Goal: Communication & Community: Answer question/provide support

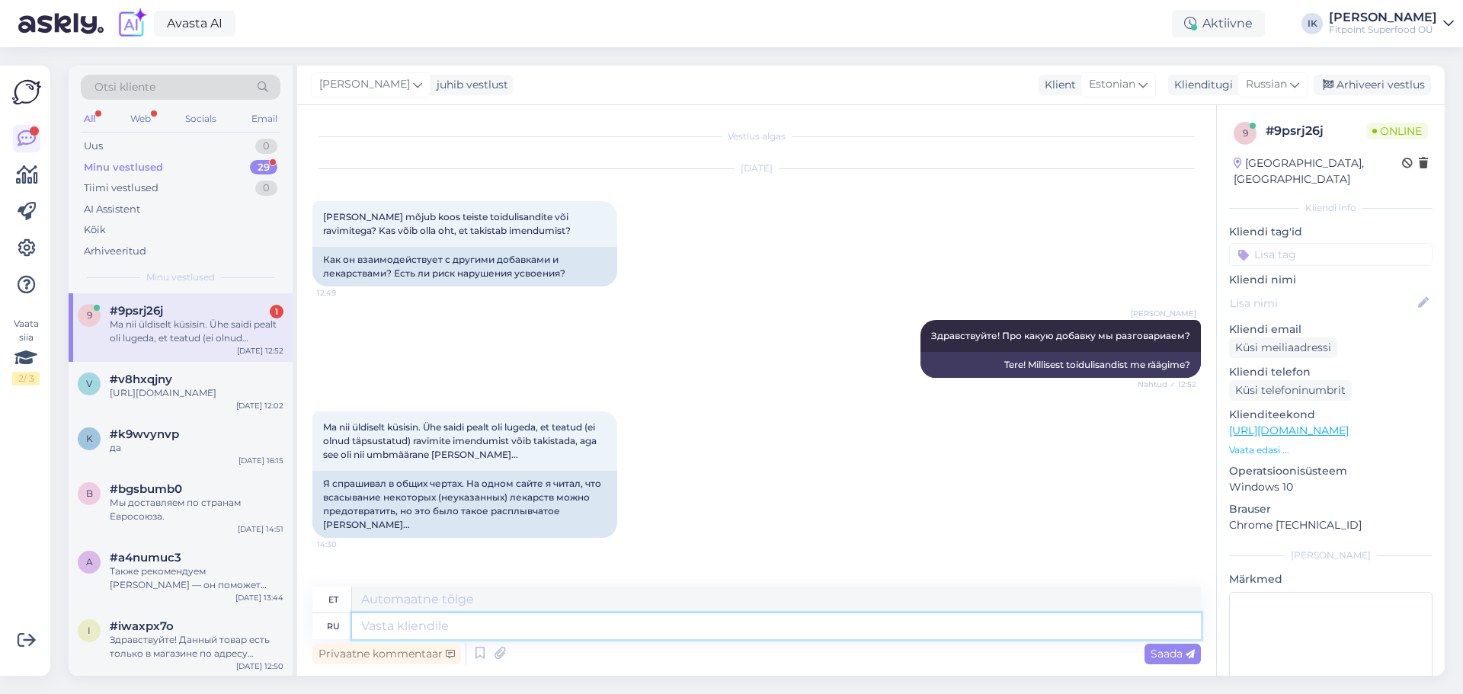
click at [537, 629] on textarea at bounding box center [776, 626] width 849 height 26
click at [554, 625] on textarea at bounding box center [776, 626] width 849 height 26
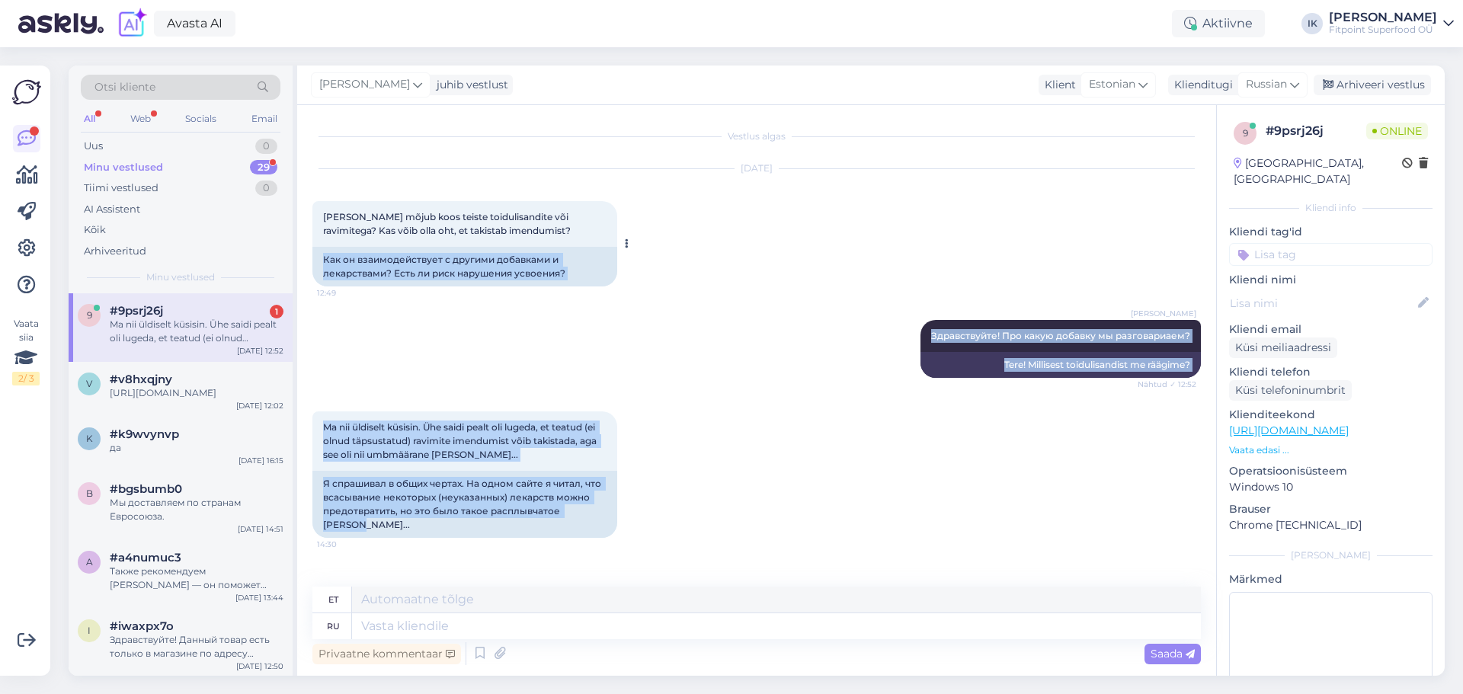
drag, startPoint x: 597, startPoint y: 513, endPoint x: 323, endPoint y: 256, distance: 375.6
click at [323, 256] on div "Vestlus algas [DATE] Kuidas mõjub koos teiste toidulisandite või ravimitega? Ka…" at bounding box center [763, 346] width 902 height 452
copy div "Как он взаимодействует с другими добавками и лекарствами? Есть ли риск нарушени…"
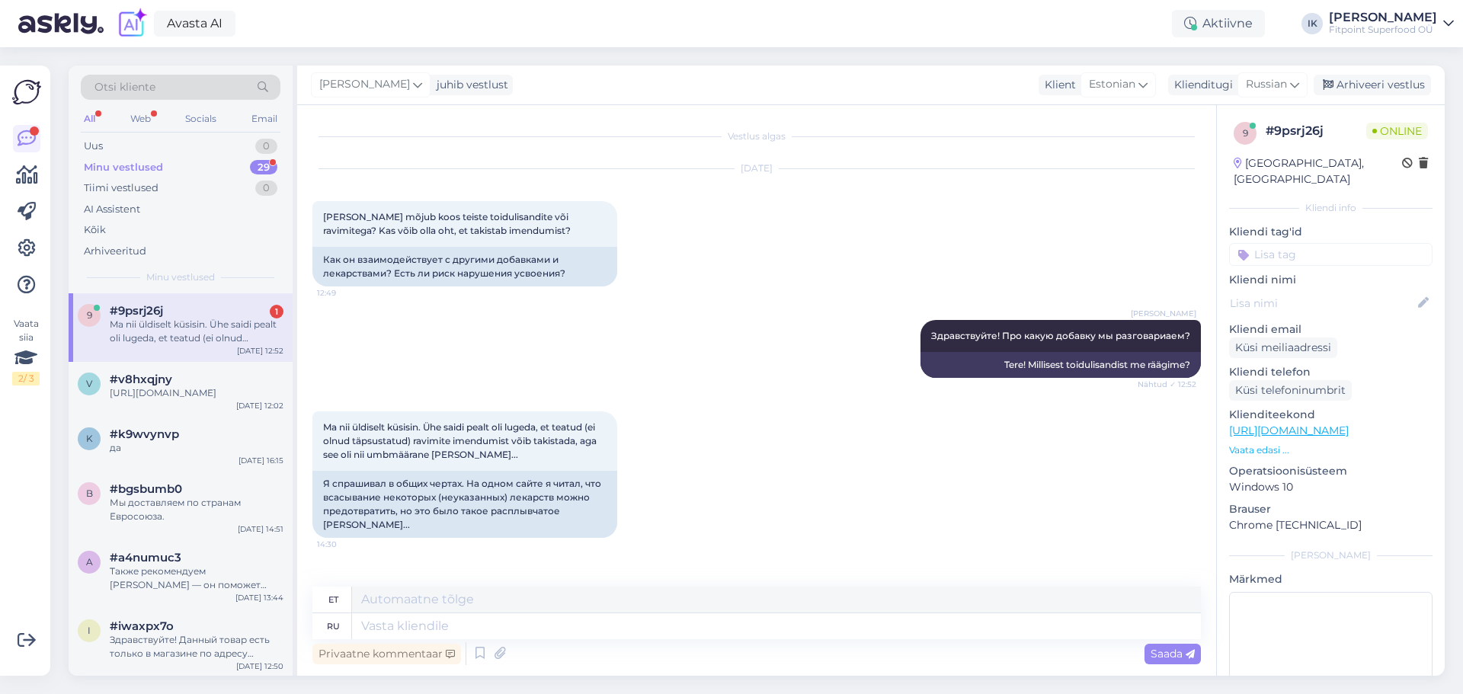
click at [1209, 235] on div "Vestlus algas [DATE] Kuidas mõjub koos teiste toidulisandite või ravimitega? Ka…" at bounding box center [763, 346] width 902 height 452
click at [678, 631] on textarea at bounding box center [776, 626] width 849 height 26
paste textarea "Всё зависит от того, о какой именно добавке идёт речь. Если вы уточните, какую …"
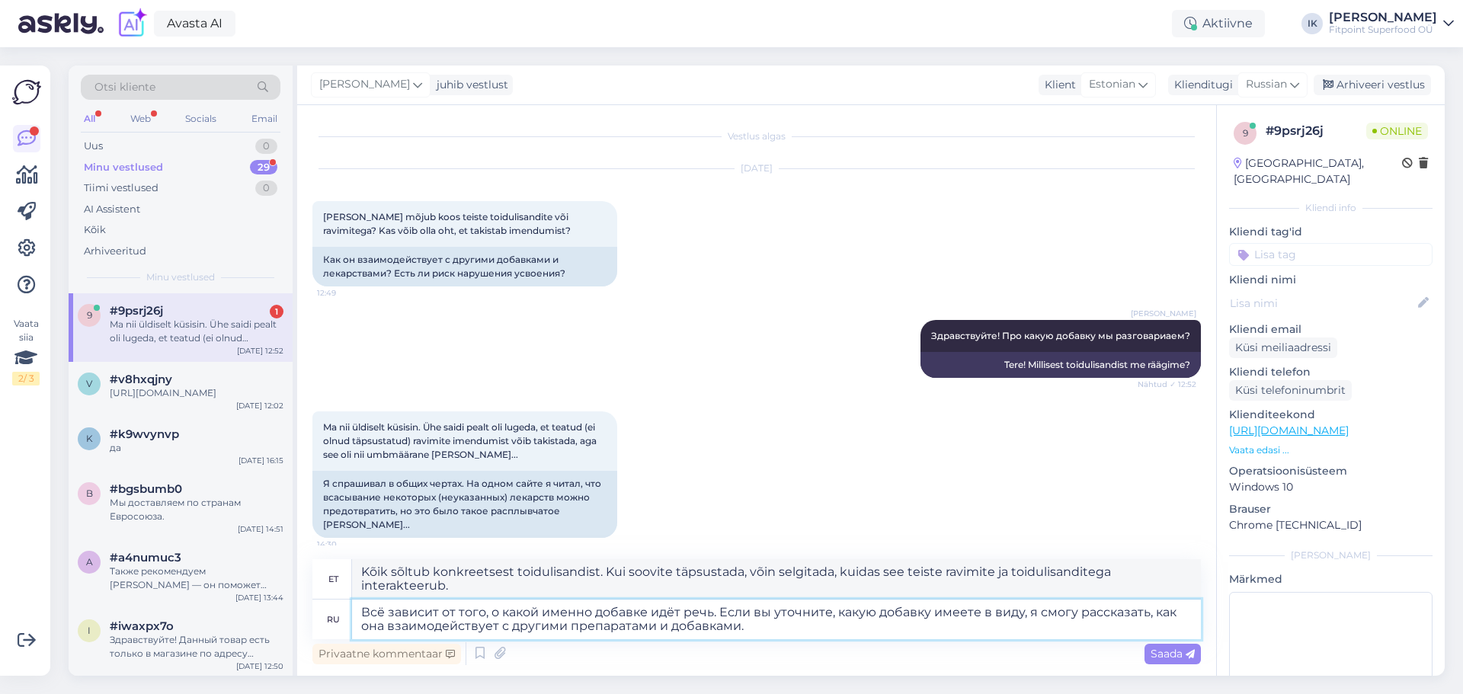
drag, startPoint x: 363, startPoint y: 603, endPoint x: 331, endPoint y: 605, distance: 32.1
click at [331, 605] on div "ru Всё зависит от того, о какой именно добавке идёт речь. Если вы уточните, как…" at bounding box center [756, 620] width 888 height 40
click at [805, 628] on textarea "Всё зависит от того, о какой именно добавке идёт речь. Если вы уточните, какую …" at bounding box center [776, 620] width 849 height 40
click at [899, 625] on textarea "Всё зависит от того, о какой именно добавке идёт речь. Если вы уточните, какую …" at bounding box center [776, 620] width 849 height 40
click at [776, 611] on textarea "Всё зависит от того, о какой именно добавке идёт речь. Если вы уточните, какую …" at bounding box center [776, 620] width 849 height 40
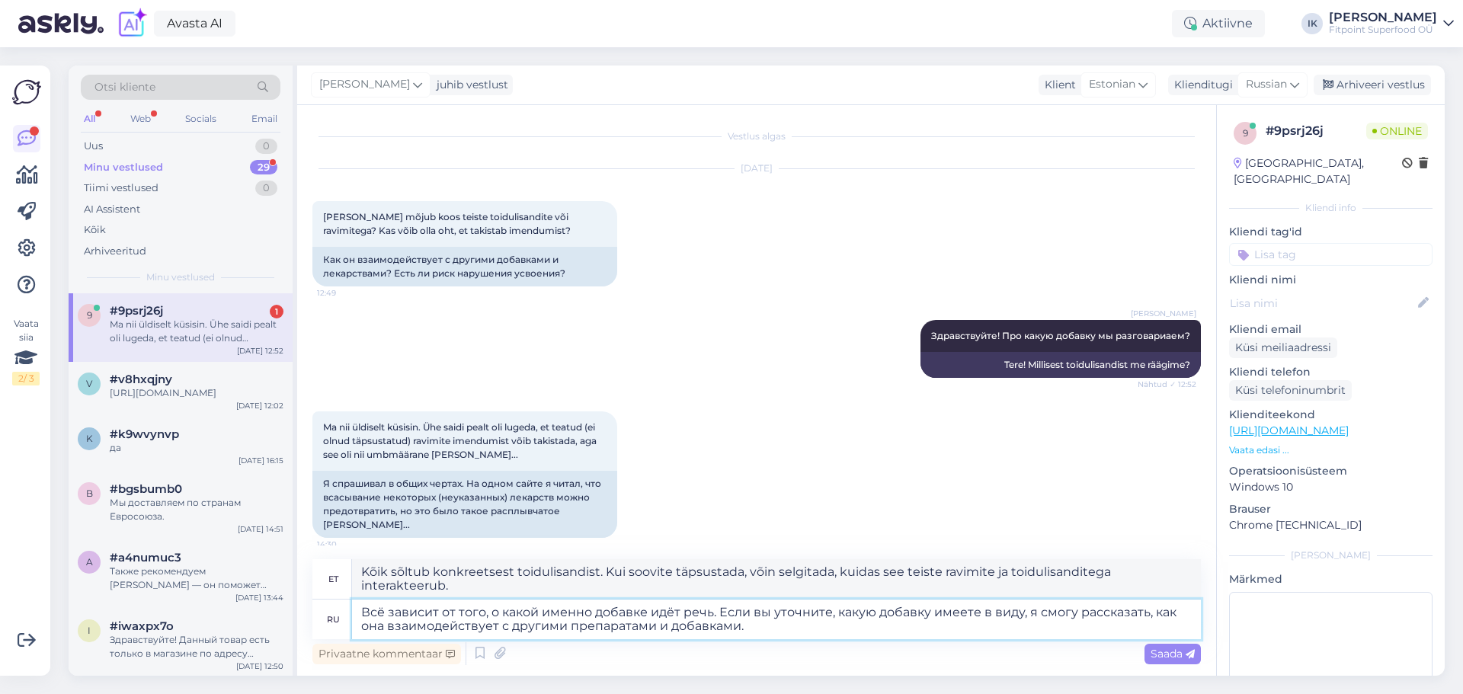
type textarea "Всё зависит от того, о какой именно добавке идёт речь. Если вы уточните, какую …"
drag, startPoint x: 670, startPoint y: 572, endPoint x: 625, endPoint y: 570, distance: 45.8
click at [625, 570] on textarea "Kõik sõltub konkreetsest toidulisandist. Kui soovite täpsustada, võin selgitada…" at bounding box center [776, 579] width 849 height 40
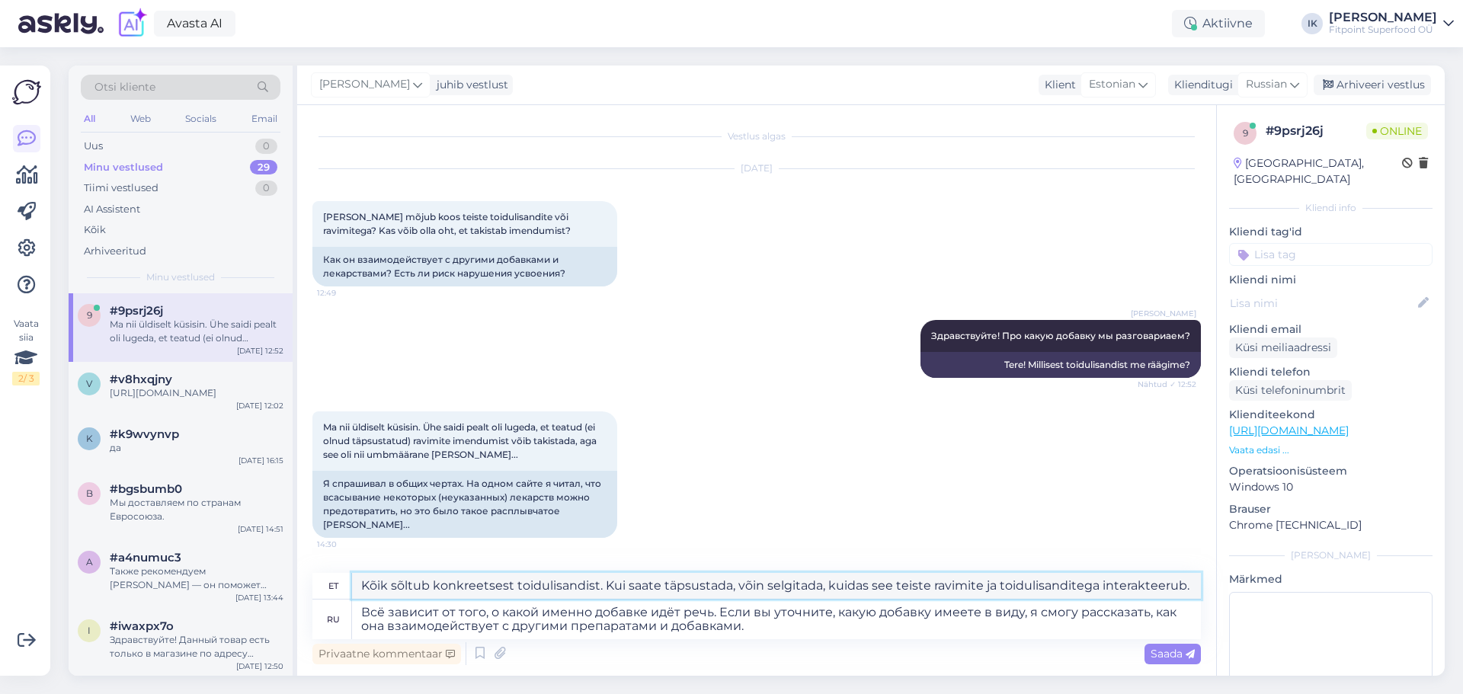
type textarea "Kõik sõltub konkreetsest toidulisandist. Kui saate täpsustada, võin selgitada, …"
click at [907, 636] on textarea "Всё зависит от того, о какой именно добавке идёт речь. Если вы уточните, какую …" at bounding box center [776, 620] width 849 height 40
click at [1178, 651] on span "Saada" at bounding box center [1172, 654] width 44 height 14
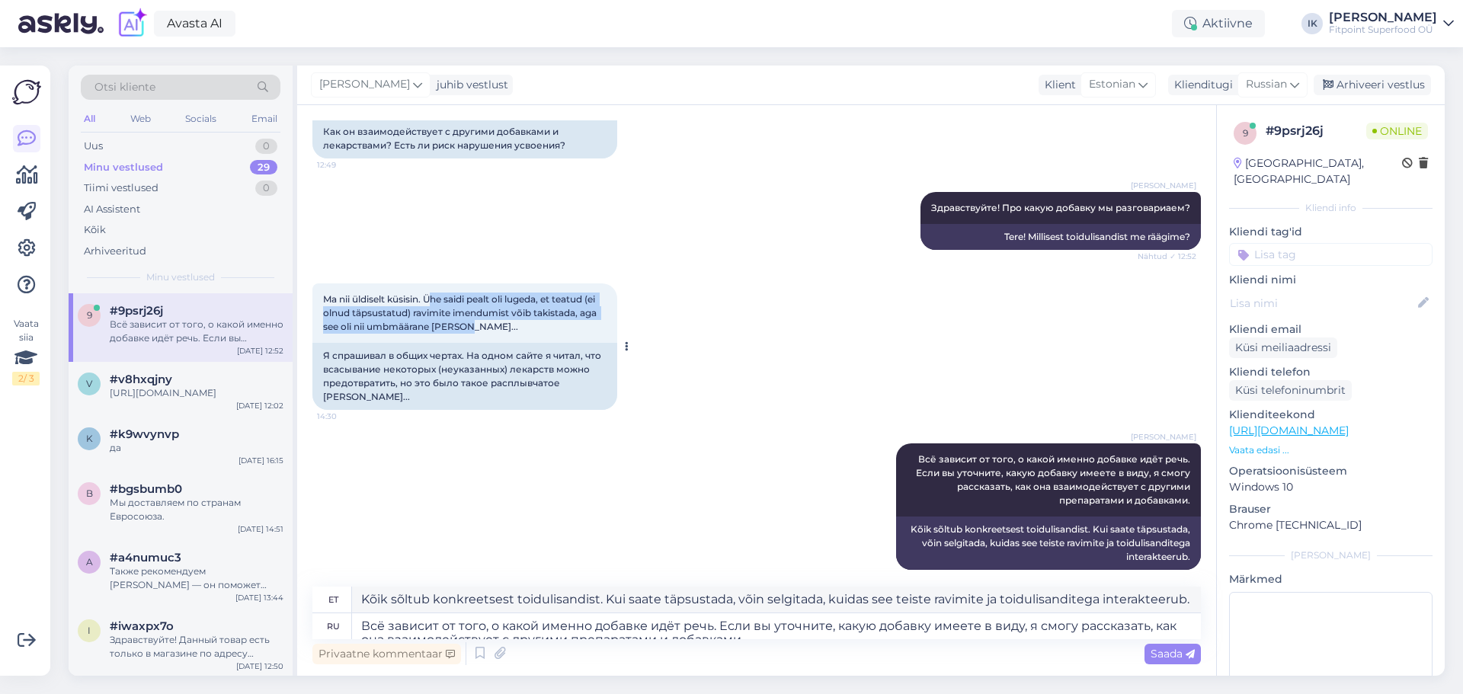
drag, startPoint x: 432, startPoint y: 294, endPoint x: 538, endPoint y: 325, distance: 110.2
click at [538, 325] on div "Ma nii üldiselt küsisin. Ühe saidi pealt oli lugeda, et teatud (ei olnud täpsus…" at bounding box center [464, 312] width 305 height 59
click at [718, 347] on div "Ma nii üldiselt küsisin. Ühe saidi pealt oli lugeda, et teatud (ei olnud täpsus…" at bounding box center [756, 347] width 888 height 160
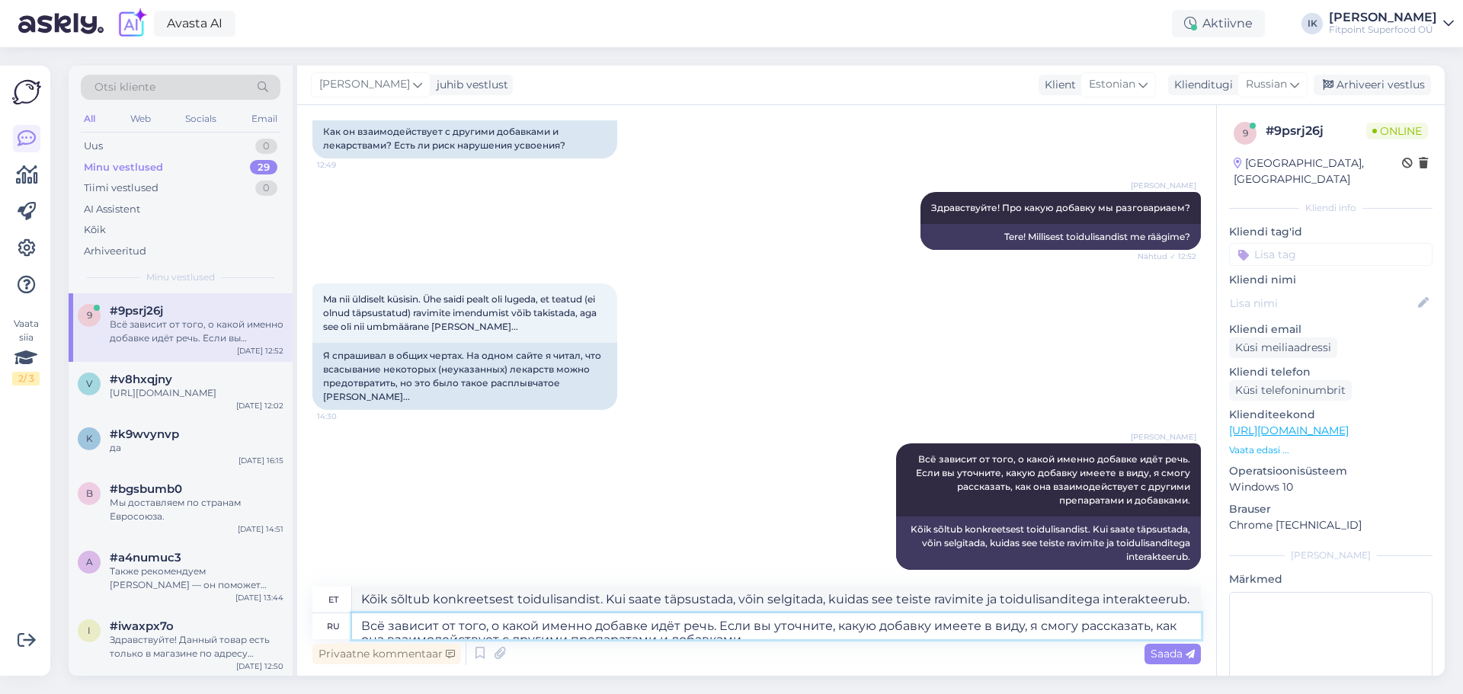
click at [847, 634] on textarea "Всё зависит от того, о какой именно добавке идёт речь. Если вы уточните, какую …" at bounding box center [776, 626] width 849 height 26
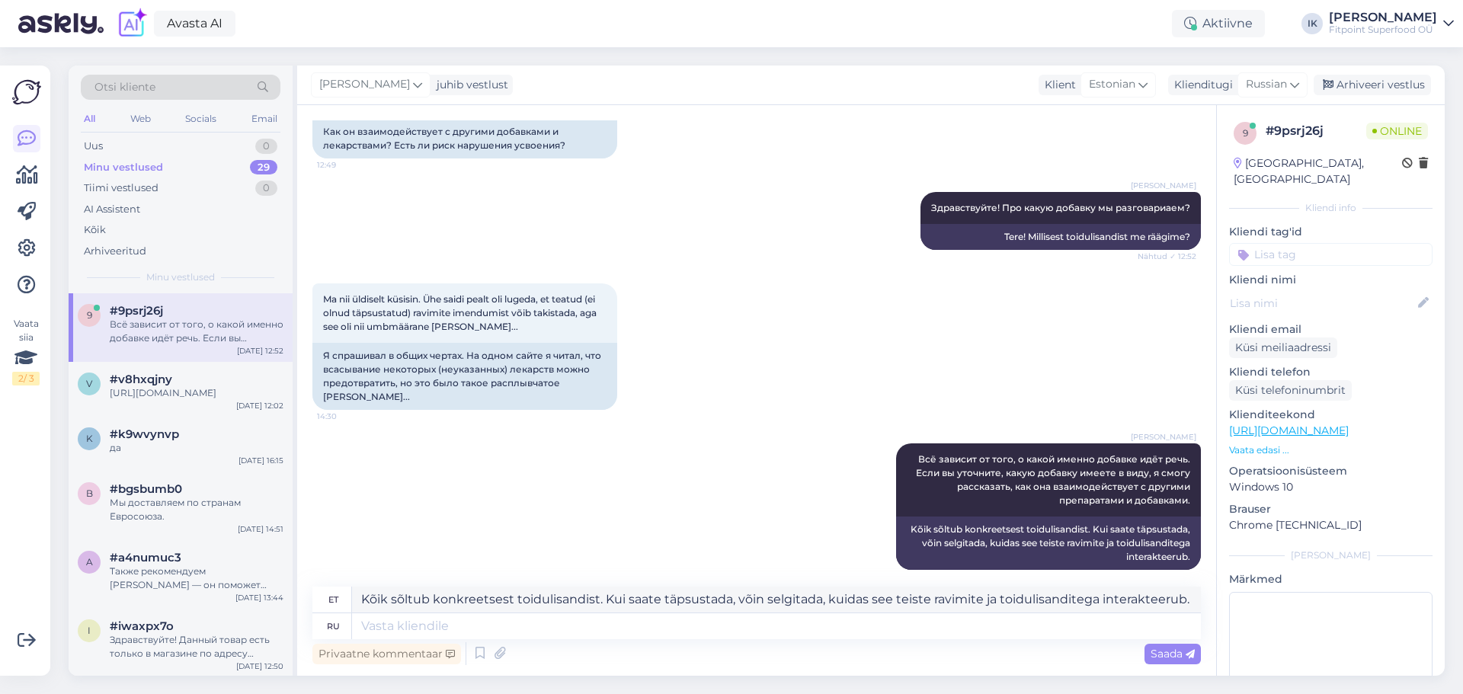
click at [1195, 304] on div "Vestlus algas [DATE] Kuidas mõjub koos teiste toidulisandite või ravimitega? Ka…" at bounding box center [763, 346] width 902 height 452
click at [817, 620] on textarea at bounding box center [776, 626] width 849 height 26
paste textarea "К сожалению, я не вижу, на какой сайт вы ссылаетесь и какая именно добавка вас …"
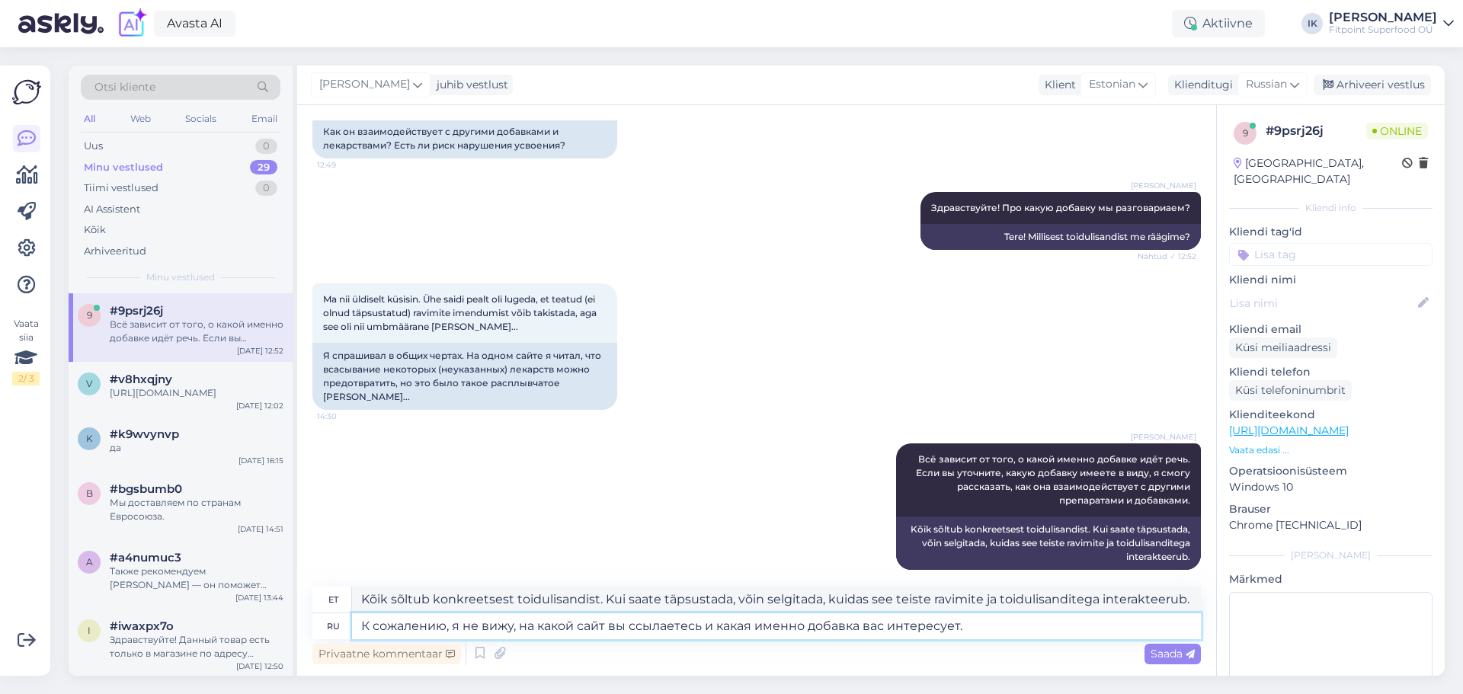
click at [592, 622] on textarea "К сожалению, я не вижу, на какой сайт вы ссылаетесь и какая именно добавка вас …" at bounding box center [776, 626] width 849 height 26
drag, startPoint x: 629, startPoint y: 625, endPoint x: 558, endPoint y: 626, distance: 70.9
click at [558, 626] on textarea "К сожалению, я не вижу, на какой сайт вы ссылаетесь и какая именно добавка вас …" at bounding box center [776, 626] width 849 height 26
type textarea "К сожалению, я не вижу, на какую страницу вы ссылаетесь и какая именно добавка …"
click at [1086, 615] on textarea "К сожалению, я не вижу, на какую страницу вы ссылаетесь и какая именно добавка …" at bounding box center [776, 626] width 849 height 26
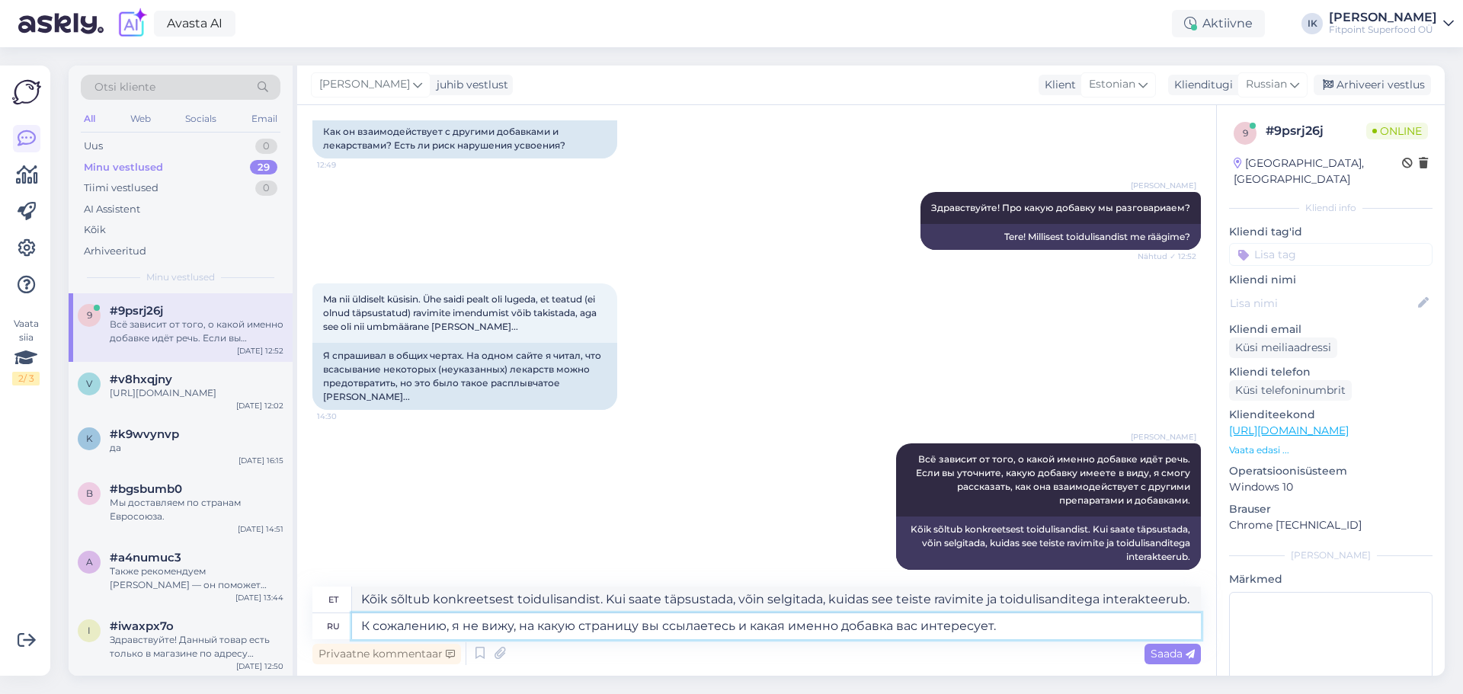
click at [579, 635] on textarea "К сожалению, я не вижу, на какую страницу вы ссылаетесь и какая именно добавка …" at bounding box center [776, 626] width 849 height 26
click at [656, 619] on textarea "К сожалению, я не вижу, на какую страницу вы ссылаетесь и какая именно добавка …" at bounding box center [776, 626] width 849 height 26
click at [771, 625] on textarea "К сожалению, я не вижу, на какую страницу вы ссылаетесь и какая именно добавка …" at bounding box center [776, 626] width 849 height 26
click at [938, 616] on textarea "К сожалению, я не вижу, на какую страницу вы ссылаетесь и какая именно добавка …" at bounding box center [776, 626] width 849 height 26
drag, startPoint x: 1018, startPoint y: 631, endPoint x: 126, endPoint y: 589, distance: 892.2
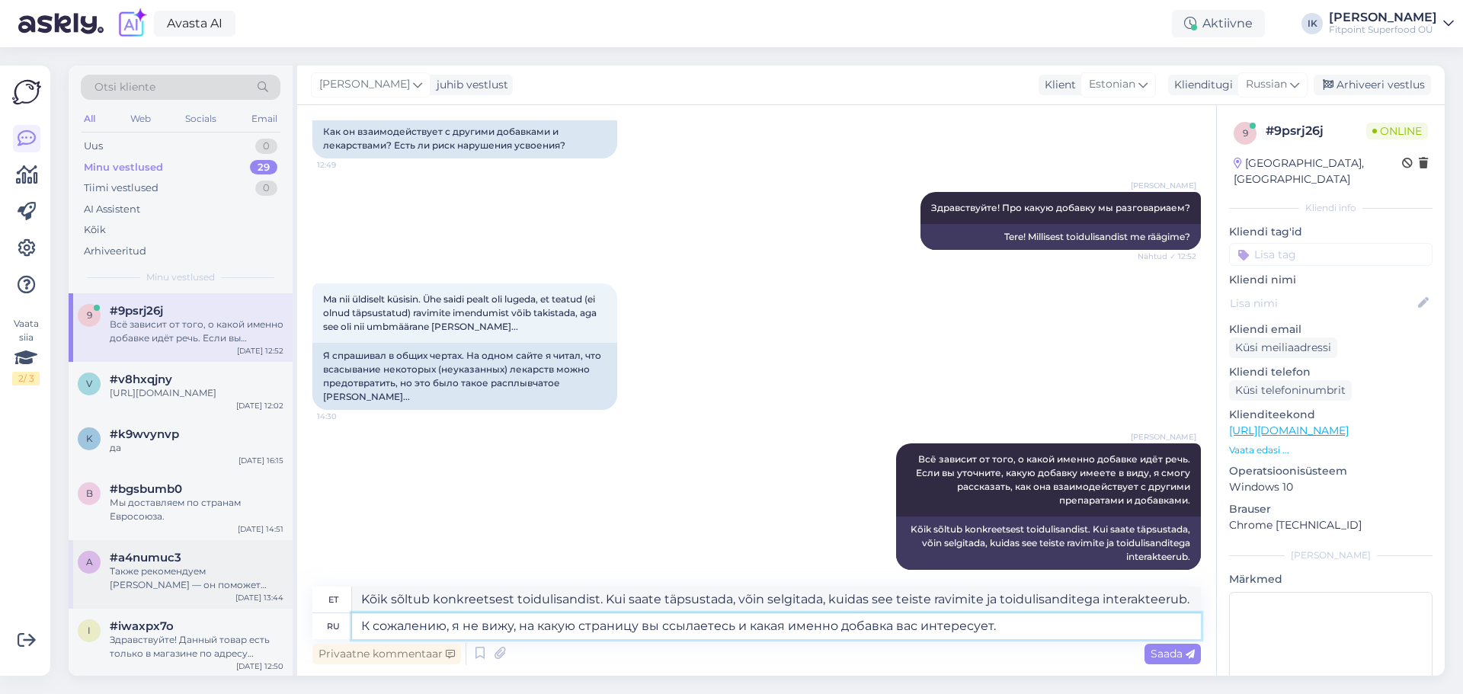
click at [126, 589] on div "Otsi kliente All Web Socials Email Uus 0 Minu vestlused 29 Tiimi vestlused 0 AI…" at bounding box center [757, 371] width 1376 height 610
click at [673, 629] on textarea at bounding box center [776, 626] width 849 height 26
paste textarea "К сожалению, я не вижу, на какую страницу вы ссылаетесь и какая именно добавка …"
type textarea "К сожалению, я не вижу, на какую страницу вы ссылаетесь и какая именно добавка …"
click at [618, 560] on div "[PERSON_NAME] Всё зависит от того, о какой именно добавке идёт речь. Если вы ут…" at bounding box center [756, 507] width 888 height 160
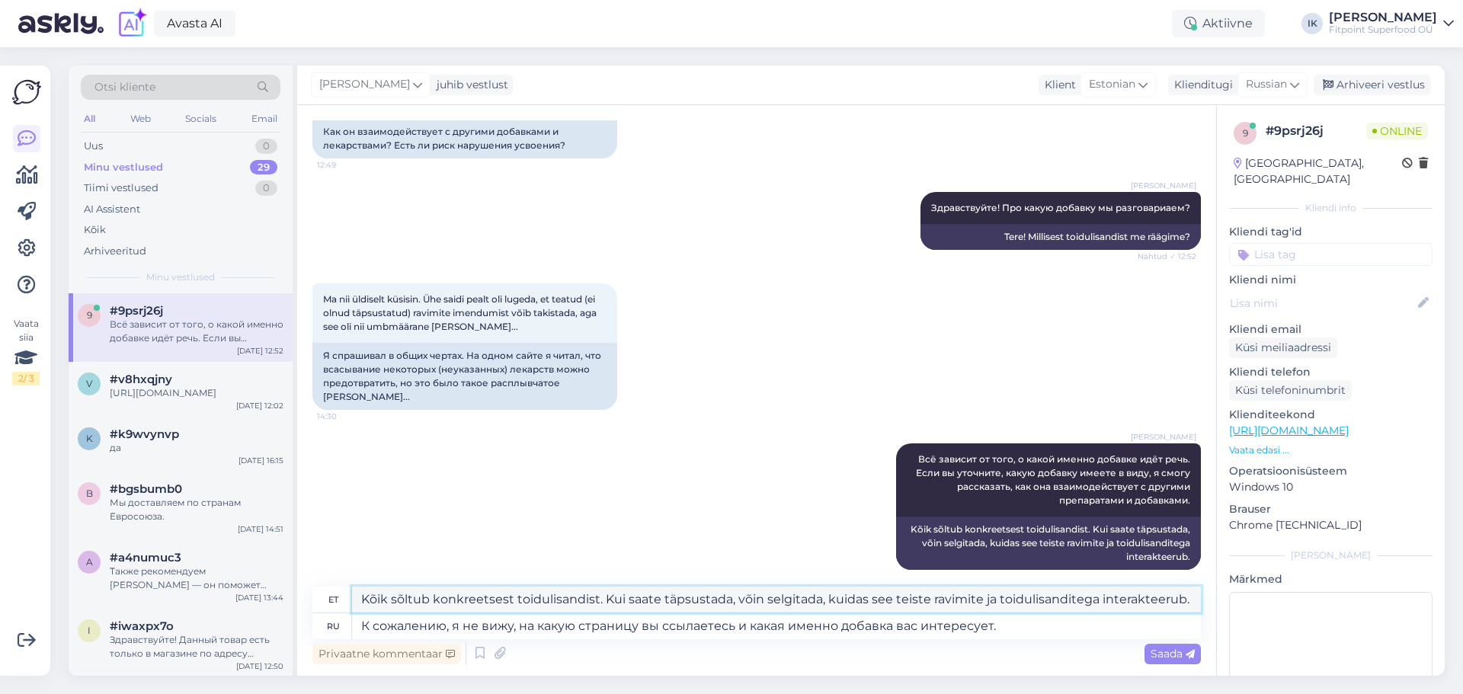
drag, startPoint x: 587, startPoint y: 593, endPoint x: 570, endPoint y: 593, distance: 16.8
click at [570, 593] on textarea "Kahjuks ma ei näe, millisele lehele sa viitad või millisest konkreetsest toidul…" at bounding box center [776, 600] width 849 height 26
drag, startPoint x: 625, startPoint y: 597, endPoint x: 609, endPoint y: 597, distance: 15.2
click at [609, 597] on textarea "Kahjuks ma ei näe, millisele lehele Te viitad või millisest konkreetsest toidul…" at bounding box center [776, 600] width 849 height 26
click at [619, 598] on textarea "Kahjuks ma ei näe, millisele lehele Te viitad või millisest konkreetsest toidul…" at bounding box center [776, 600] width 849 height 26
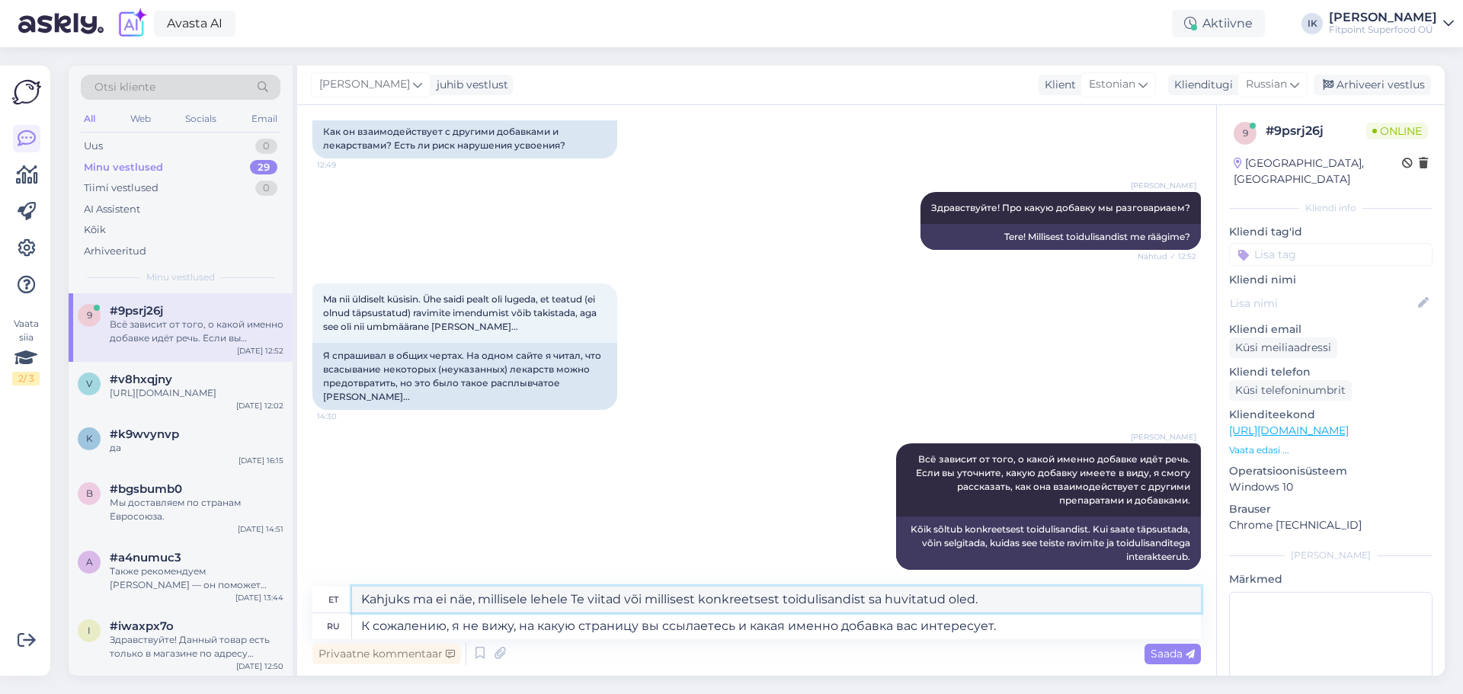
click at [615, 598] on textarea "Kahjuks ma ei näe, millisele lehele Te viitad või millisest konkreetsest toidul…" at bounding box center [776, 600] width 849 height 26
drag, startPoint x: 881, startPoint y: 598, endPoint x: 868, endPoint y: 598, distance: 13.7
click at [868, 598] on textarea "Kahjuks ma ei näe, millisele lehele Te viitate või millisest konkreetsest toidu…" at bounding box center [776, 600] width 849 height 26
click at [864, 596] on textarea "Kahjuks ma ei näe, millisele lehele Te viitate või millisest konkreetsest toidu…" at bounding box center [776, 600] width 849 height 26
drag, startPoint x: 646, startPoint y: 602, endPoint x: 227, endPoint y: 607, distance: 419.0
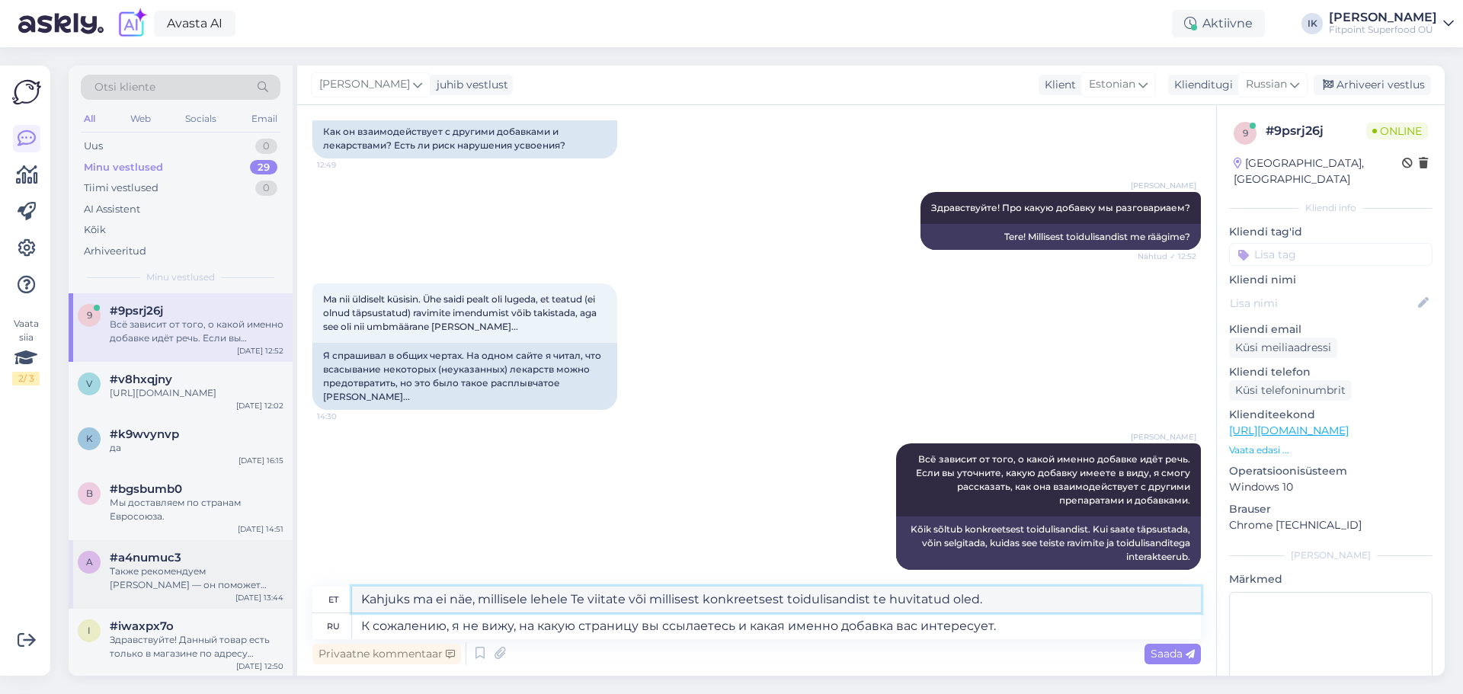
click at [227, 607] on div "Otsi kliente All Web Socials Email Uus 0 Minu vestlused 29 Tiimi vestlused 0 AI…" at bounding box center [757, 371] width 1376 height 610
drag, startPoint x: 1201, startPoint y: 342, endPoint x: 1124, endPoint y: 369, distance: 81.4
click at [1201, 342] on div "Vestlus algas [DATE] Kuidas mõjub koos teiste toidulisandite või ravimitega? Ka…" at bounding box center [763, 346] width 902 height 452
drag, startPoint x: 1004, startPoint y: 608, endPoint x: 203, endPoint y: 624, distance: 800.8
click at [203, 624] on div "Otsi kliente All Web Socials Email Uus 0 Minu vestlused 29 Tiimi vestlused 0 AI…" at bounding box center [757, 371] width 1376 height 610
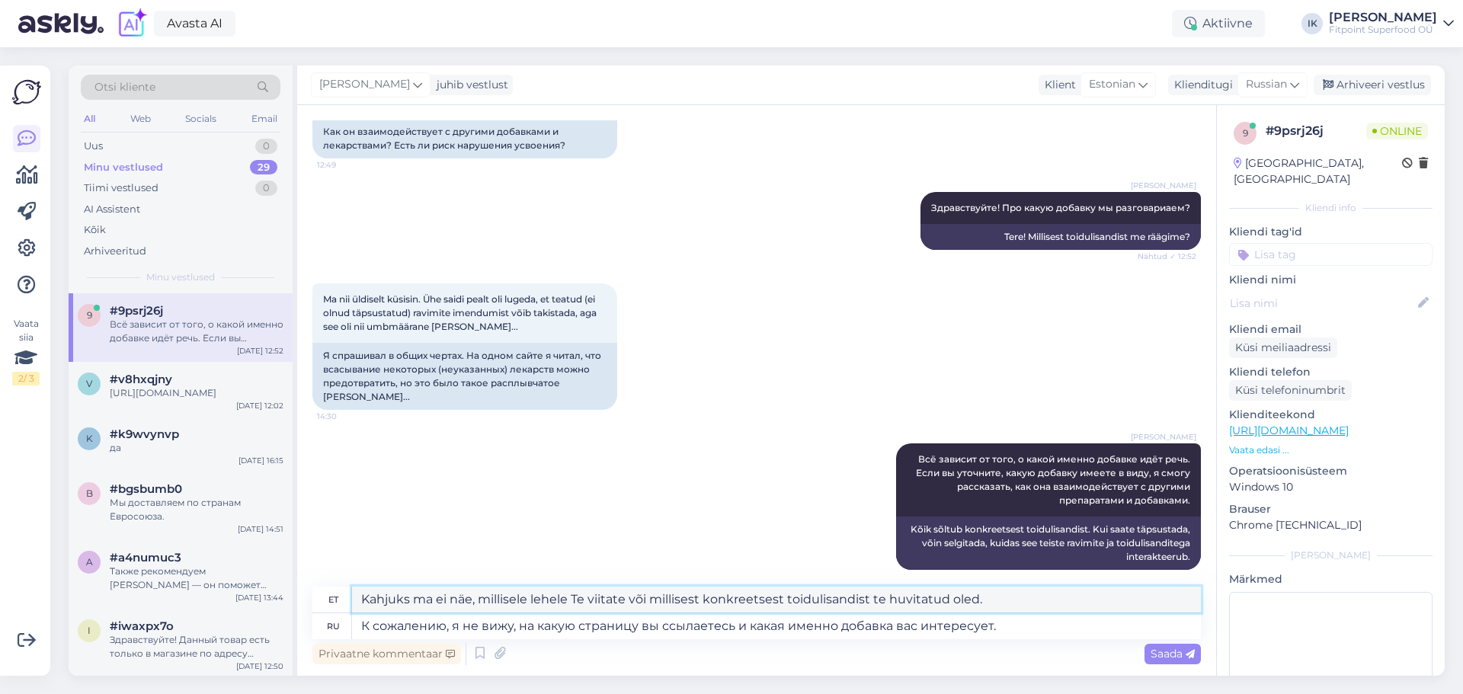
paste textarea "Te huvitatud olete"
type textarea "Kahjuks ma ei näe, millisele lehele Te viitate või millisest konkreetsest toidu…"
click at [548, 521] on div "[PERSON_NAME] Всё зависит от того, о какой именно добавке идёт речь. Если вы ут…" at bounding box center [756, 507] width 888 height 160
click at [1166, 647] on span "Saada" at bounding box center [1172, 654] width 44 height 14
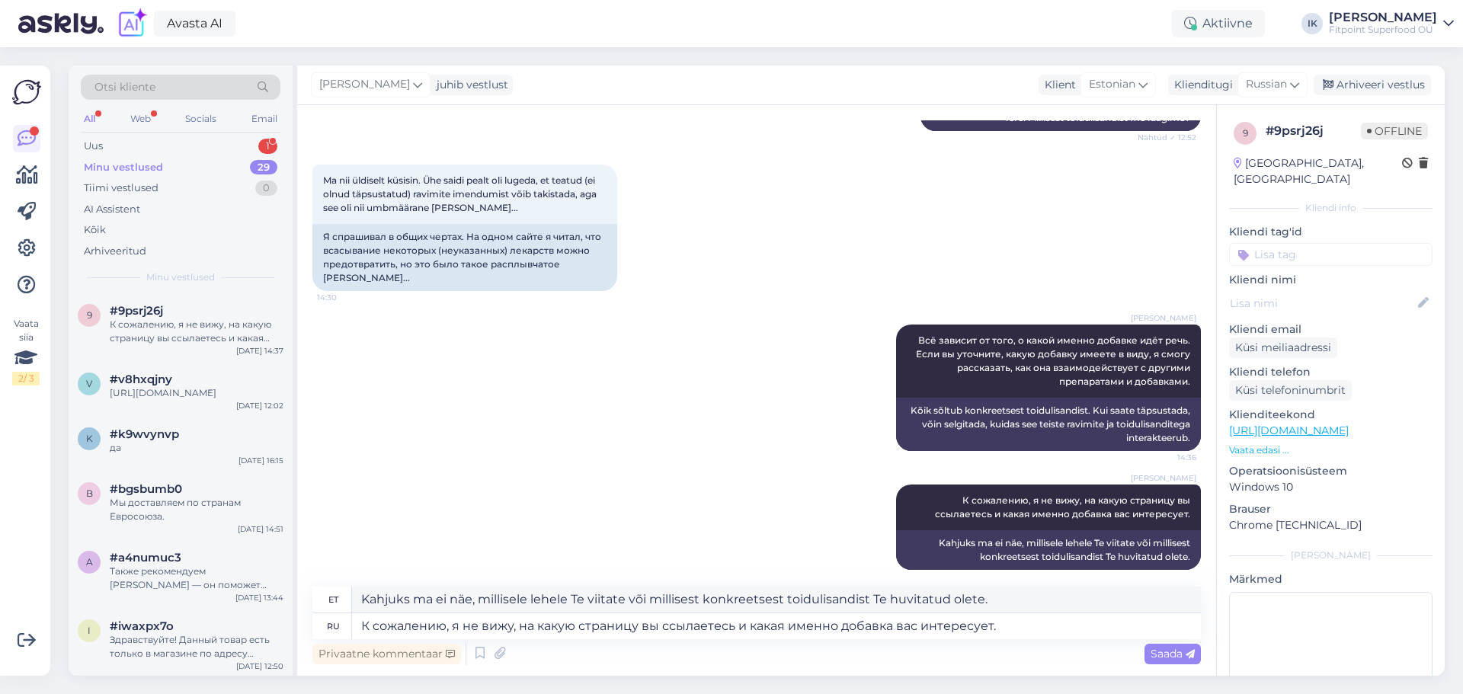
click at [213, 134] on div "Otsi kliente All Web Socials Email Uus 1 Minu vestlused 29 Tiimi vestlused 0 AI…" at bounding box center [181, 180] width 224 height 228
click at [216, 141] on div "Uus 1" at bounding box center [181, 146] width 200 height 21
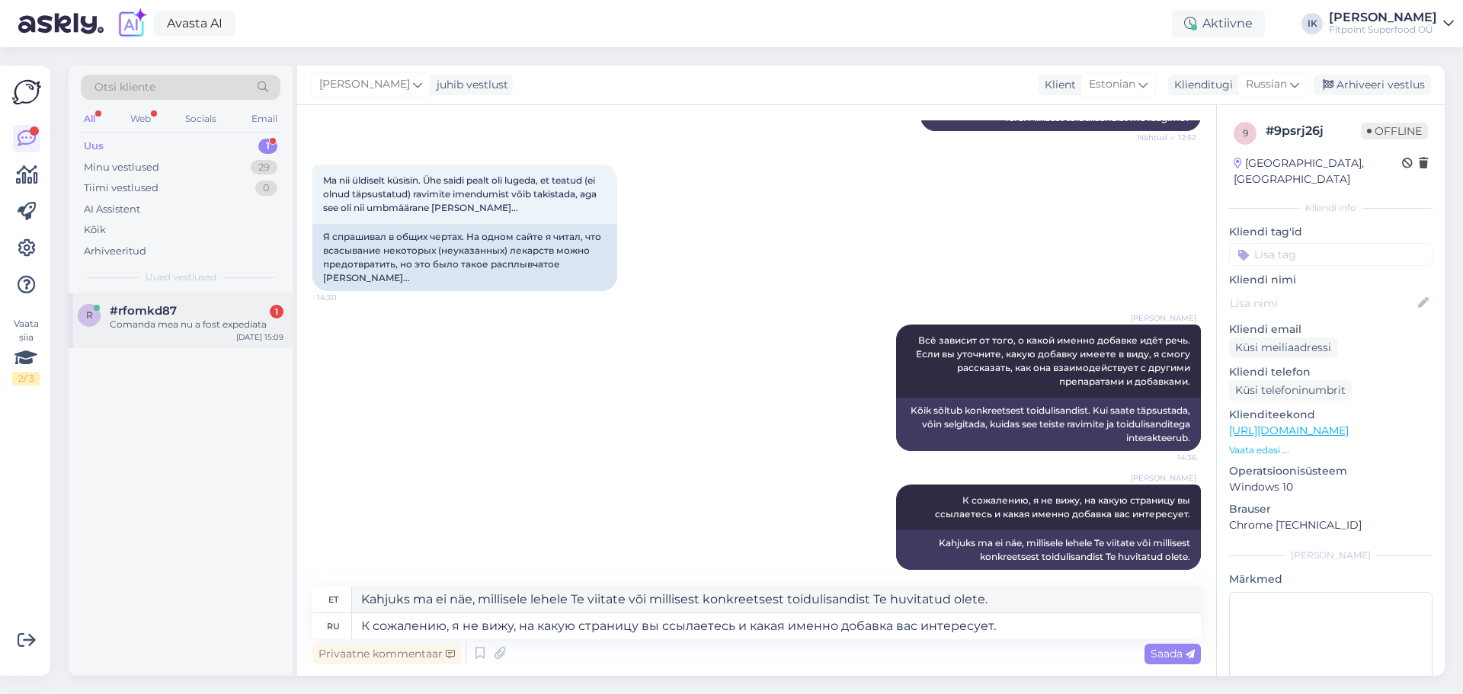
click at [206, 339] on div "r #rfomkd87 1 Comanda mea nu a fost expediata [DATE] 15:09" at bounding box center [181, 320] width 224 height 55
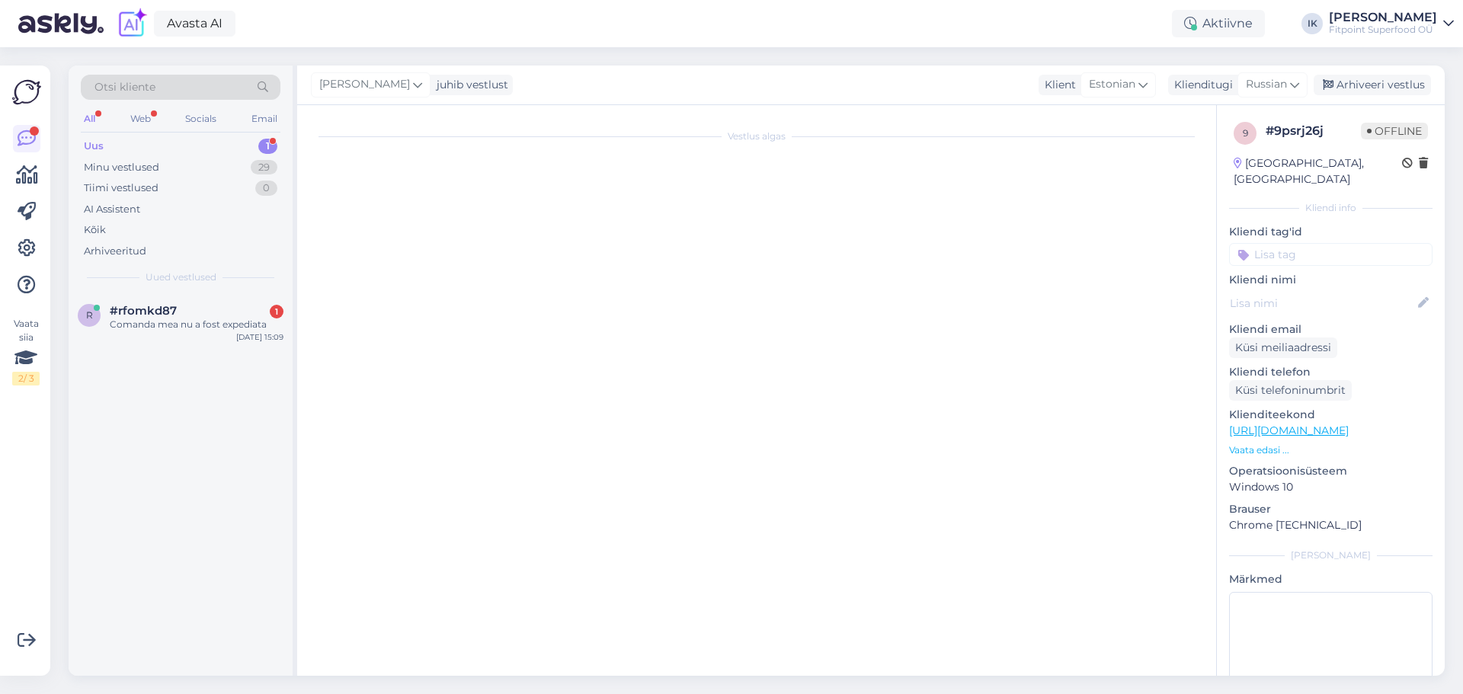
scroll to position [0, 0]
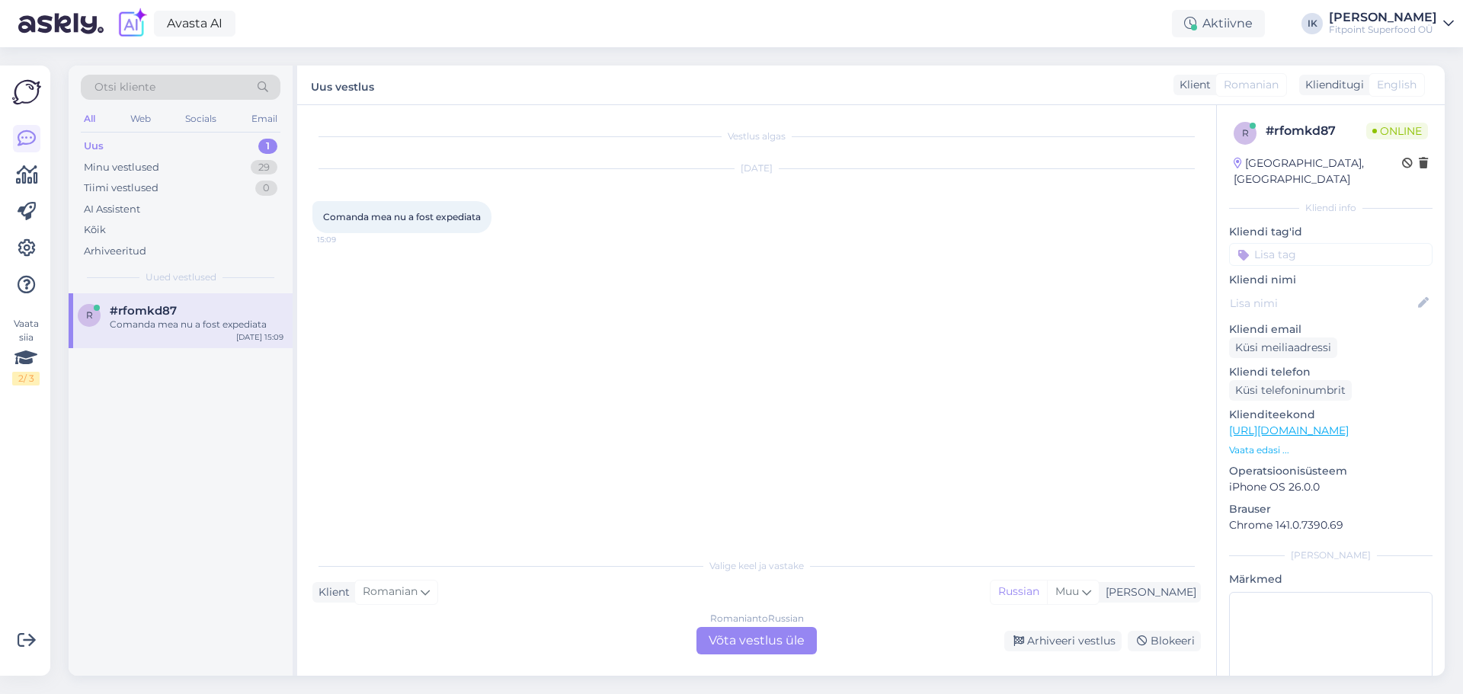
click at [777, 633] on div "Romanian to Russian Võta vestlus üle" at bounding box center [756, 640] width 120 height 27
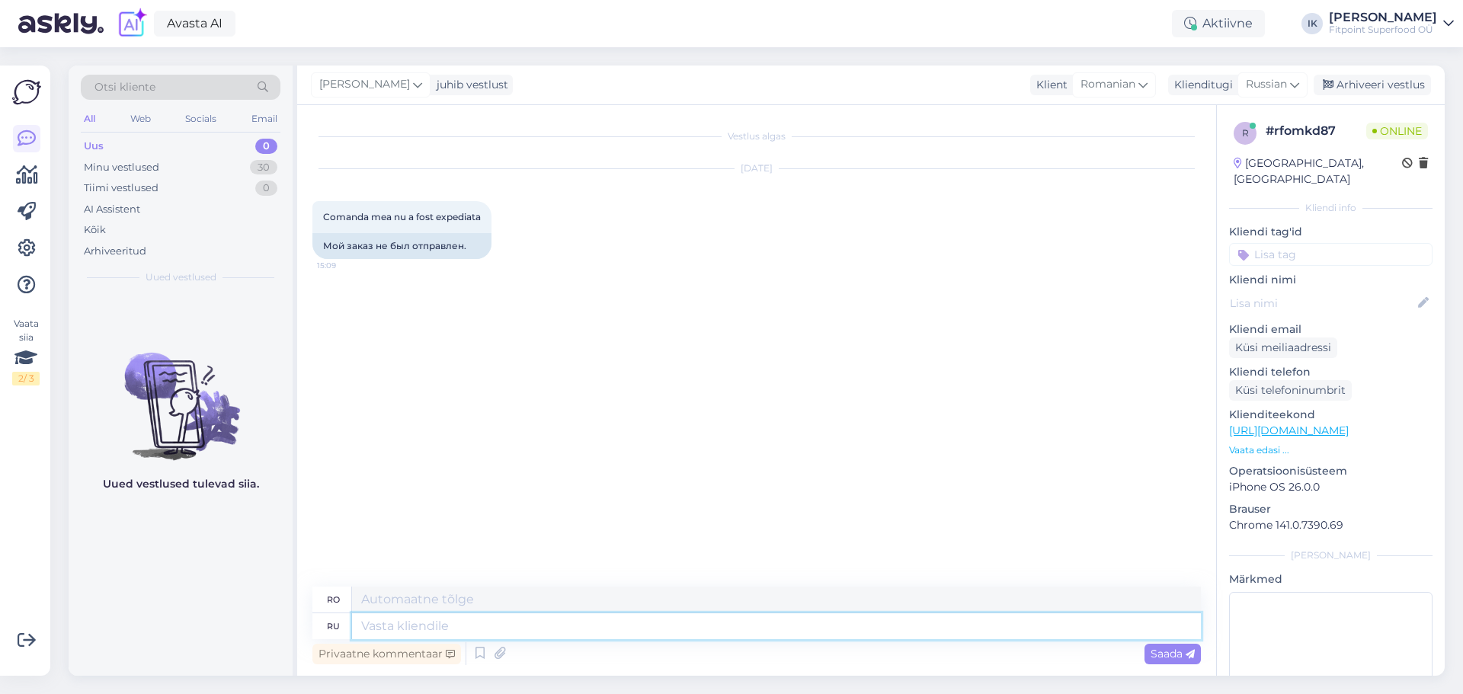
click at [696, 628] on textarea at bounding box center [776, 626] width 849 height 26
type textarea "Здравствуйте!"
type textarea "Buna ziua!"
type textarea "Здравствуйте! Пришлите"
type textarea "Salut! Trimite"
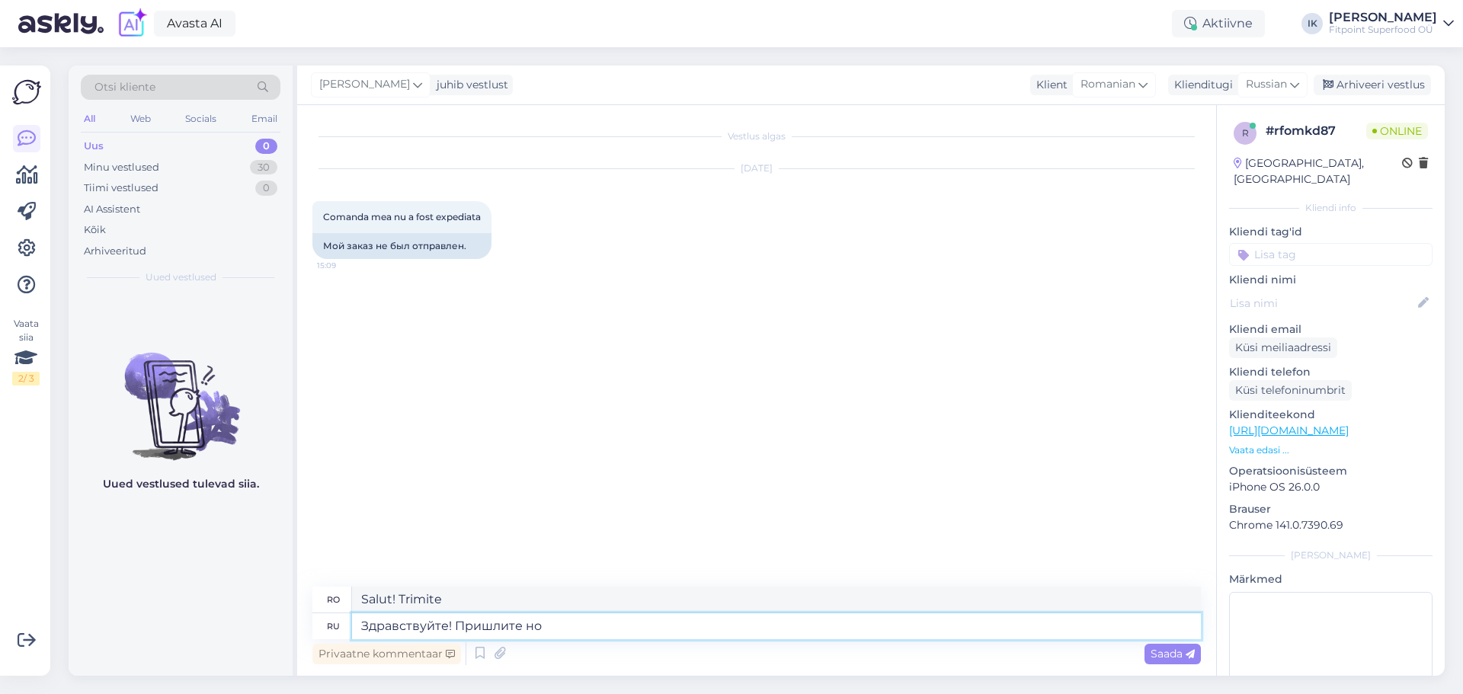
type textarea "Здравствуйте! Пришлите ном"
type textarea "Bună! Te rog trimite-mi"
type textarea "Здравствуйте! Пришлите номер сове"
type textarea "Salut! Trimite-mi numărul tău."
type textarea "Здравствуйте! Пришлите номер своего"
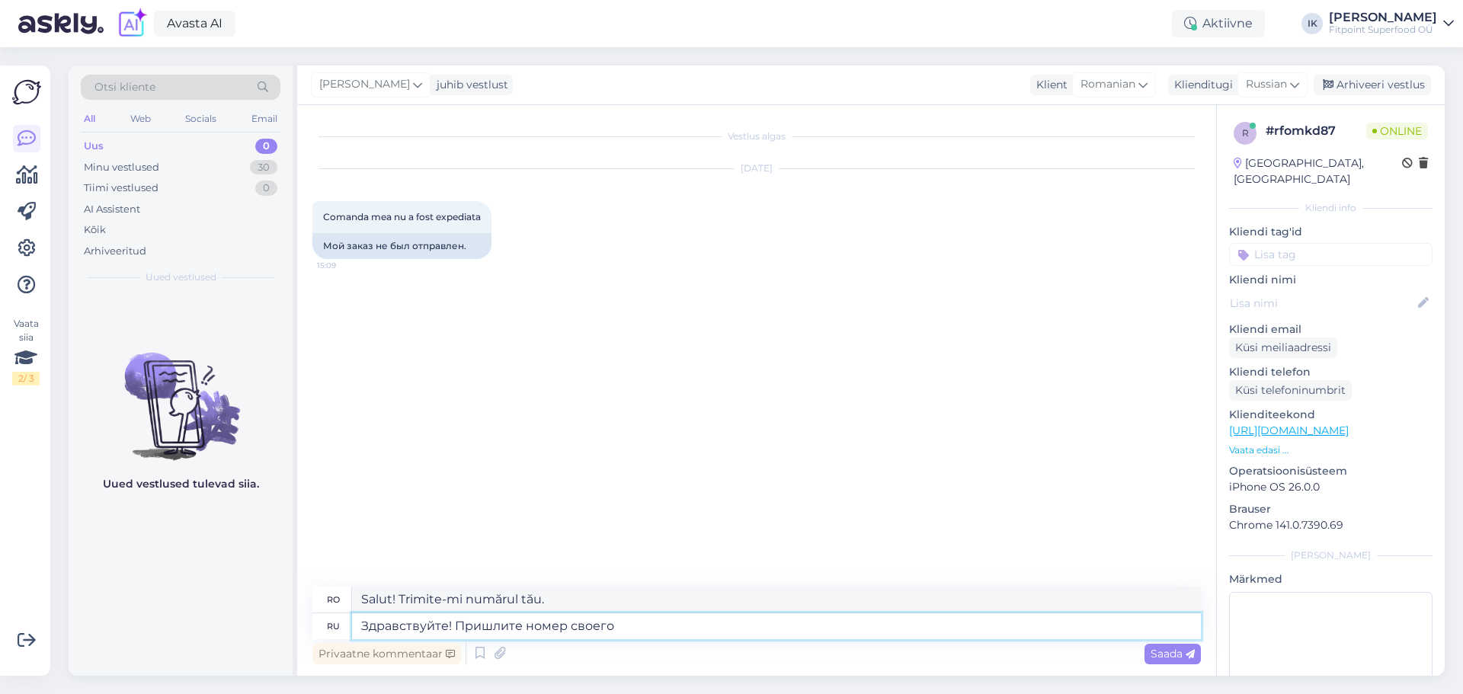
type textarea "Salut! Trimite-mi numărul tău"
type textarea "Здравствуйте! Пришлите номер своего заказа, п"
type textarea "Bună ziua! Vă rog să-mi trimiteți numărul comenzii dumneavoastră."
type textarea "Здравствуйте! Пришлите номер своего заказа, пожалуйста."
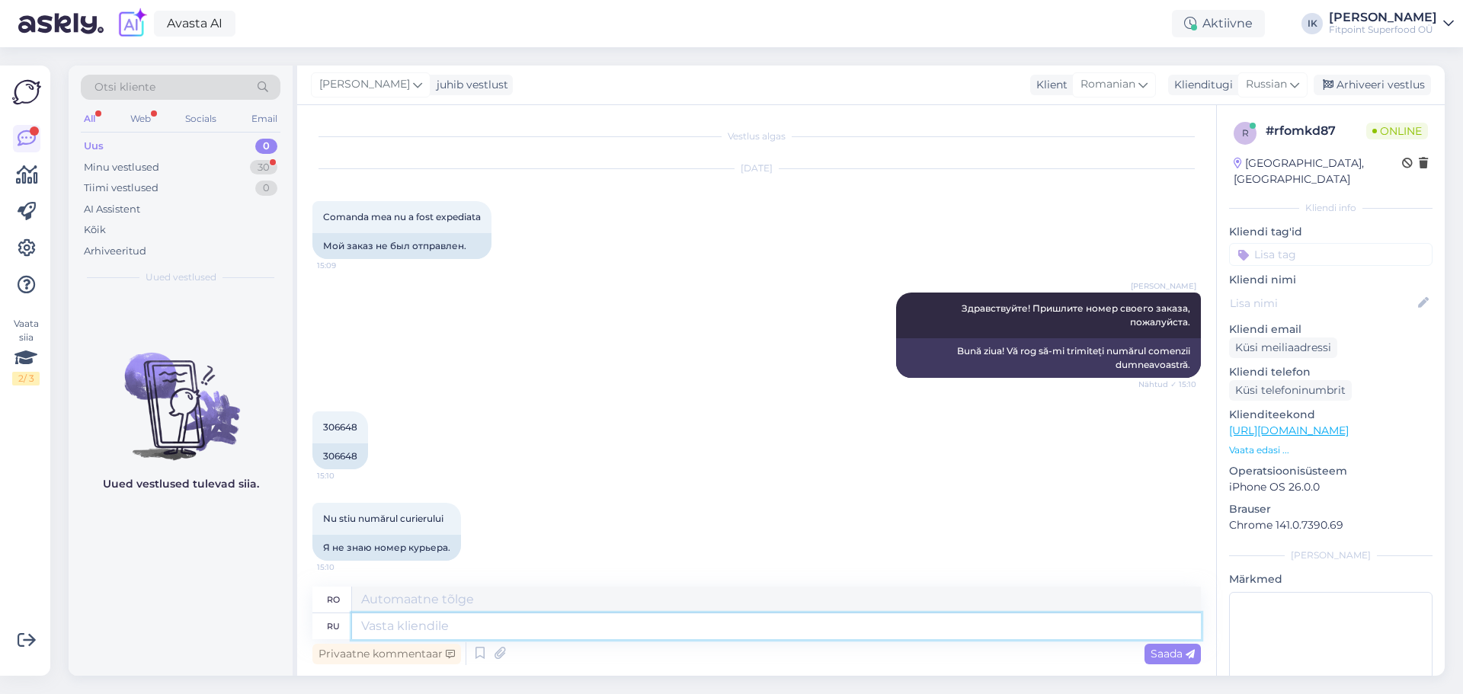
scroll to position [96, 0]
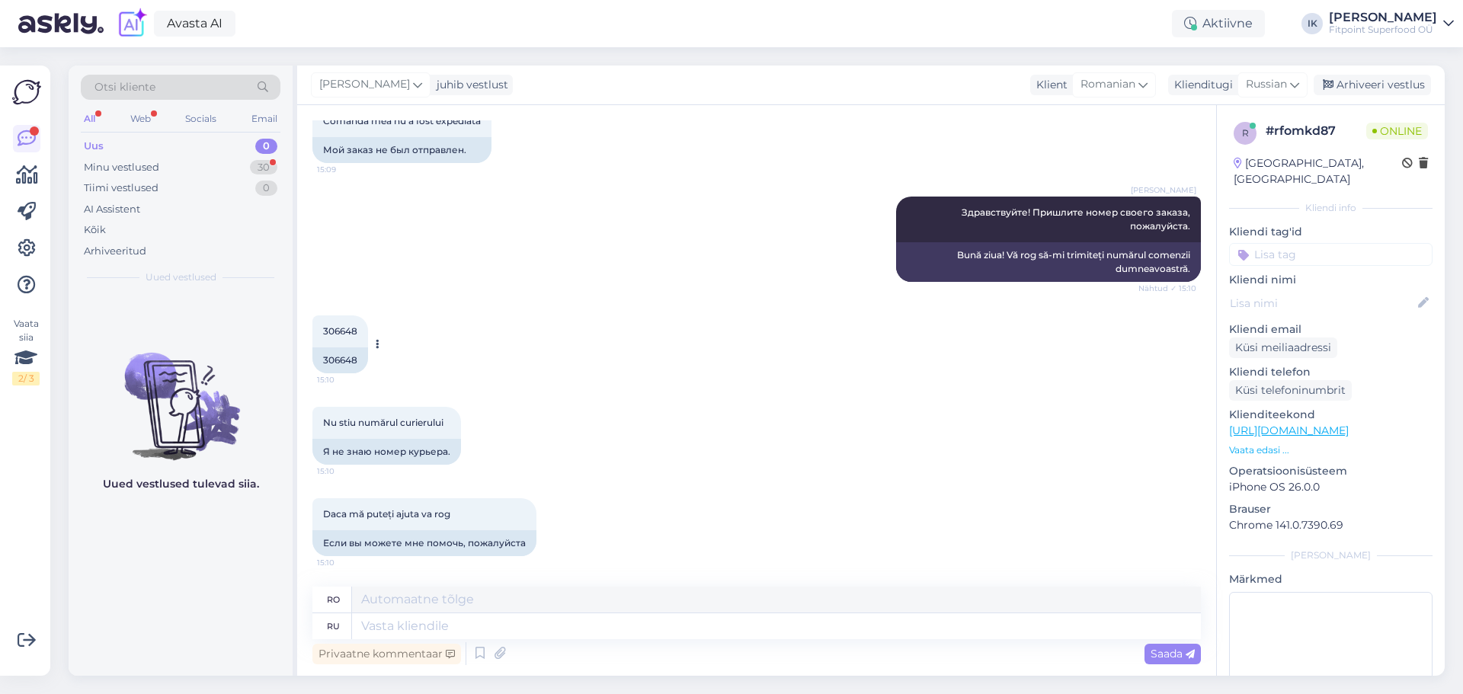
click at [343, 361] on div "306648" at bounding box center [340, 360] width 56 height 26
copy div "306648"
click at [461, 534] on div "Если вы можете мне помочь, пожалуйста" at bounding box center [424, 543] width 224 height 26
click at [443, 424] on span "Nu stiu numărul curierului" at bounding box center [383, 422] width 120 height 11
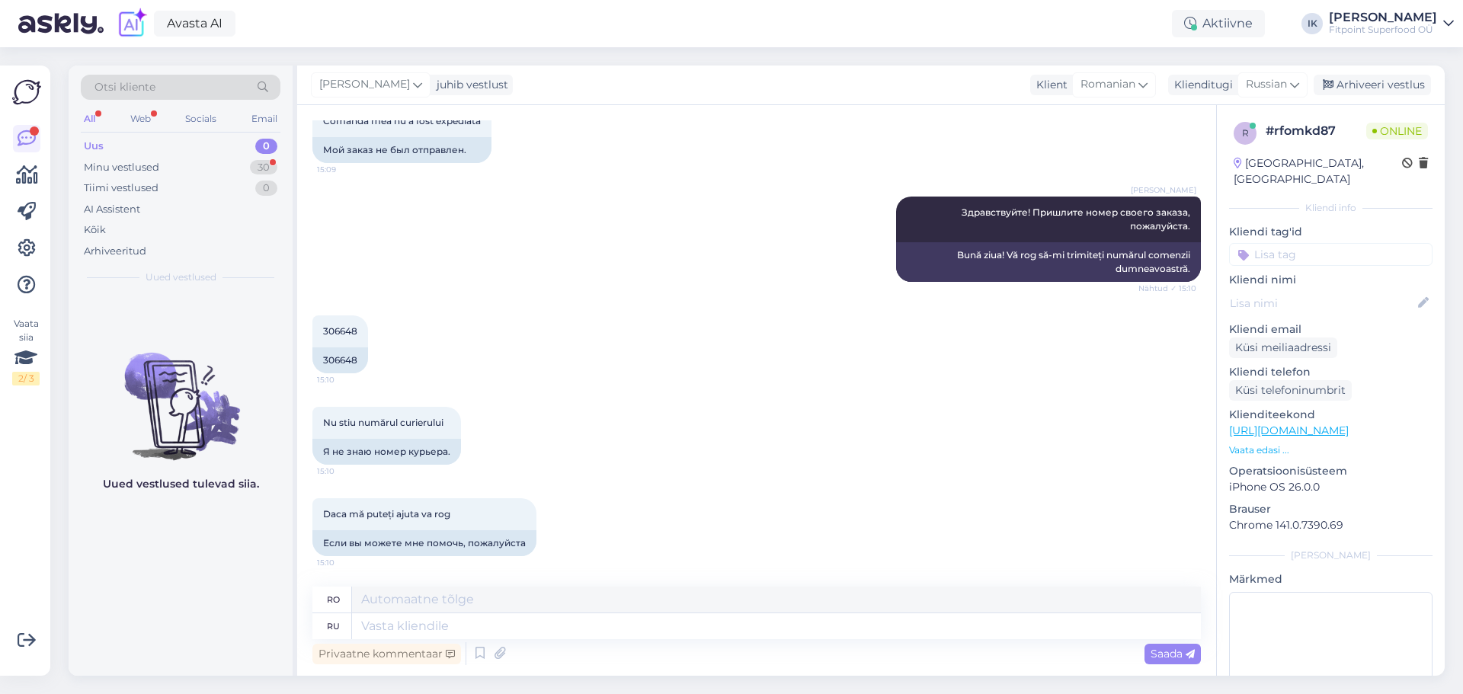
drag, startPoint x: 1202, startPoint y: 582, endPoint x: 1175, endPoint y: 574, distance: 27.9
click at [1202, 582] on div "Vestlus algas [DATE] Comanda mea nu a fost expediata 15:09 Мой заказ не был отп…" at bounding box center [756, 390] width 919 height 571
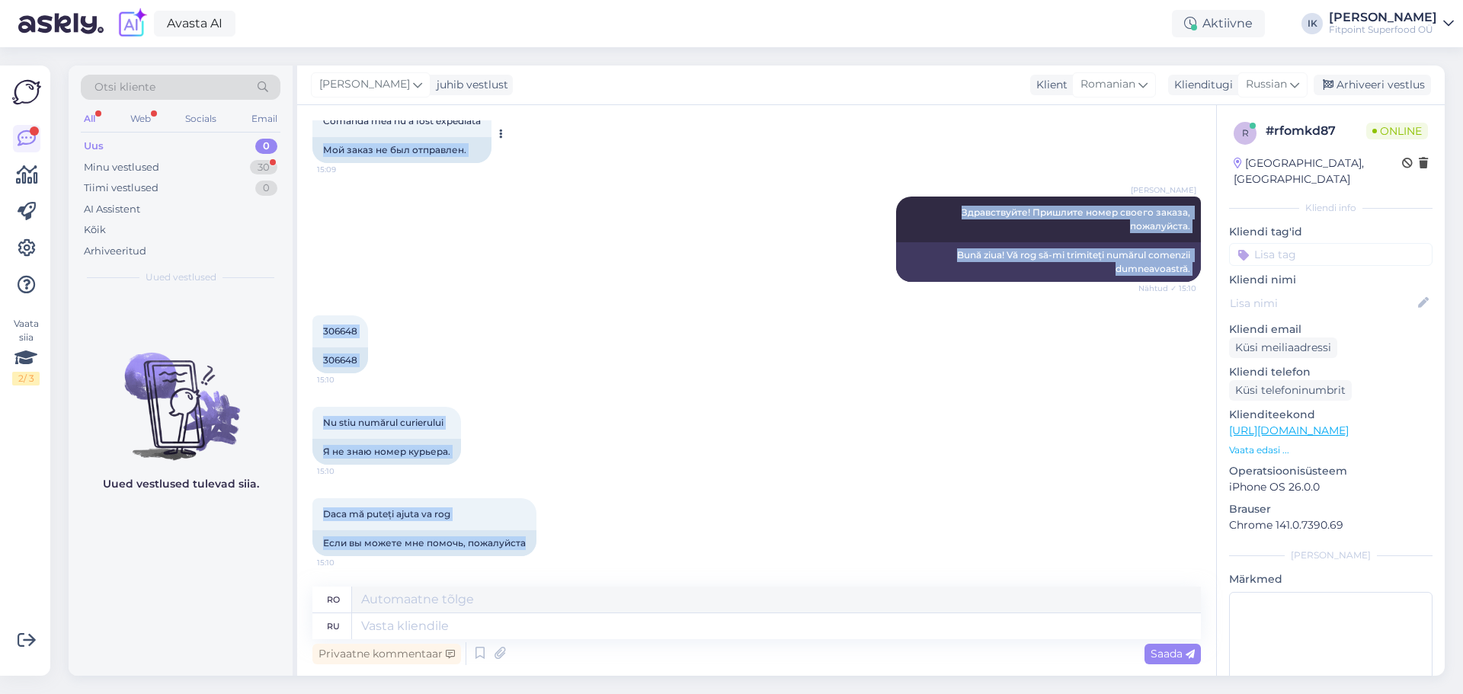
drag, startPoint x: 529, startPoint y: 544, endPoint x: 326, endPoint y: 155, distance: 438.2
click at [326, 155] on div "Vestlus algas [DATE] Comanda mea nu a fost expediata 15:09 Мой заказ не был отп…" at bounding box center [763, 346] width 902 height 452
copy div "Мой заказ не был отправлен. [PERSON_NAME] Здравствуйте! Пришлите номер своего з…"
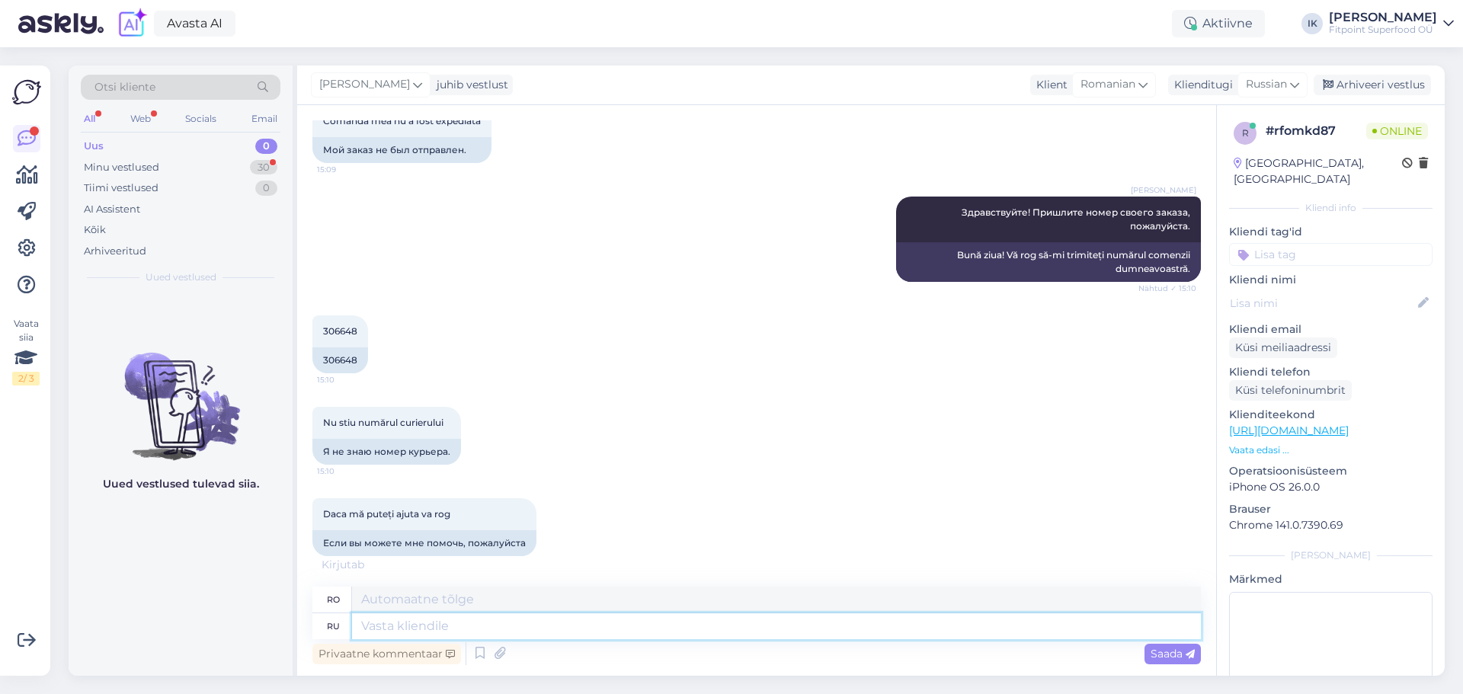
click at [659, 628] on textarea at bounding box center [776, 626] width 849 height 26
paste textarea "Ваш заказ был передан курьеру [DATE], и он уже в пути. Когда курьер Smartpost б…"
type textarea "Ваш заказ был передан курьеру [DATE], и он уже в пути. Когда курьер Smartpost б…"
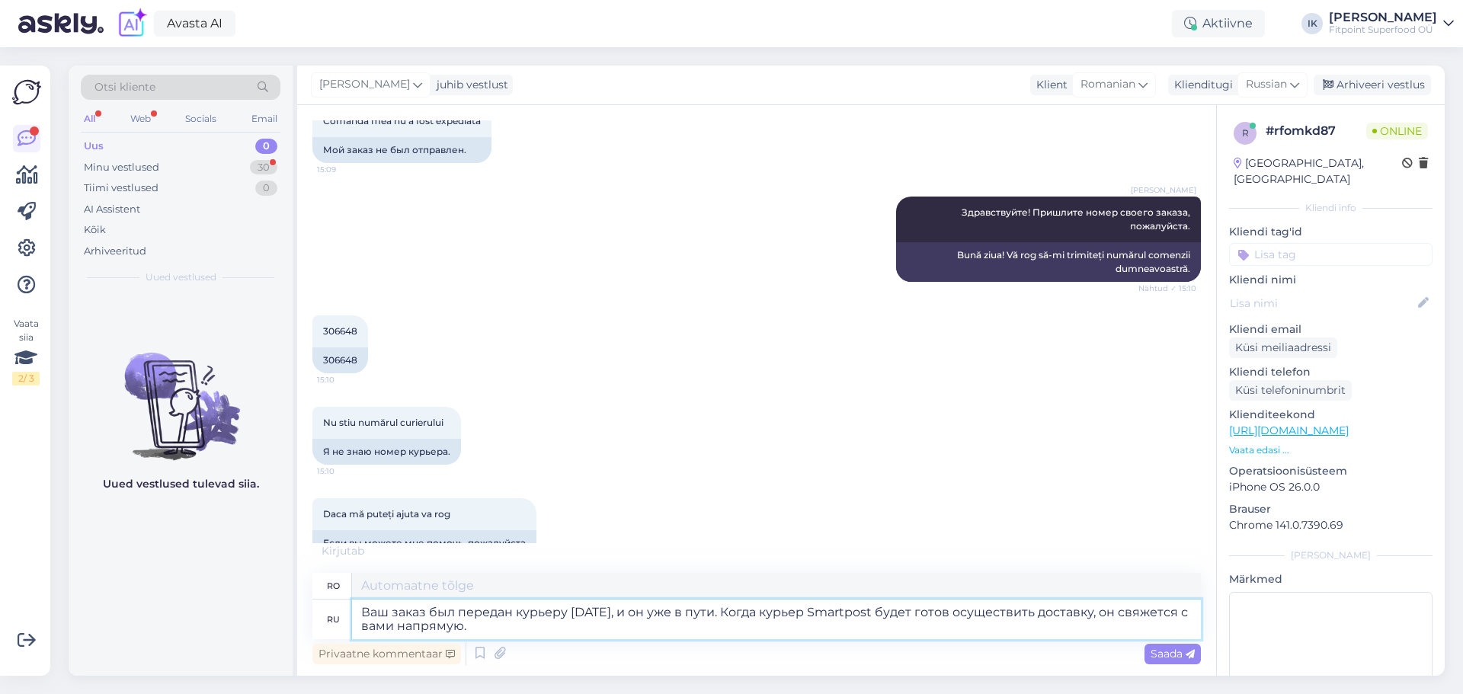
click at [576, 618] on textarea "Ваш заказ был передан курьеру [DATE], и он уже в пути. Когда курьер Smartpost б…" at bounding box center [776, 620] width 849 height 40
type textarea "Comanda dumneavoastră a fost livrată ieri curierului și este deja pe drum. Curi…"
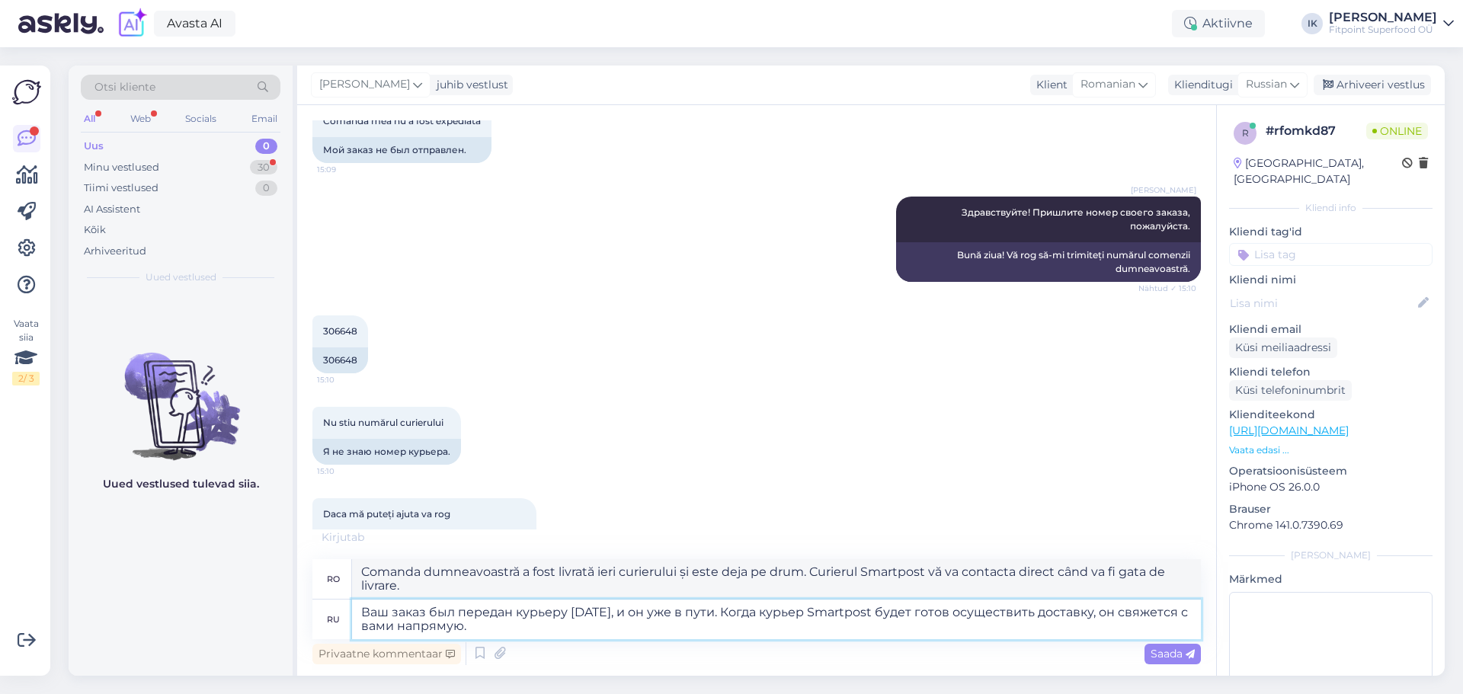
click at [745, 630] on textarea "Ваш заказ был передан курьеру [DATE], и он уже в пути. Когда курьер Smartpost б…" at bounding box center [776, 620] width 849 height 40
type textarea "Ваш заказ был передан курьеру [DATE], и он уже в пути. Когда курьер Smartpost б…"
click at [1169, 647] on span "Saada" at bounding box center [1172, 654] width 44 height 14
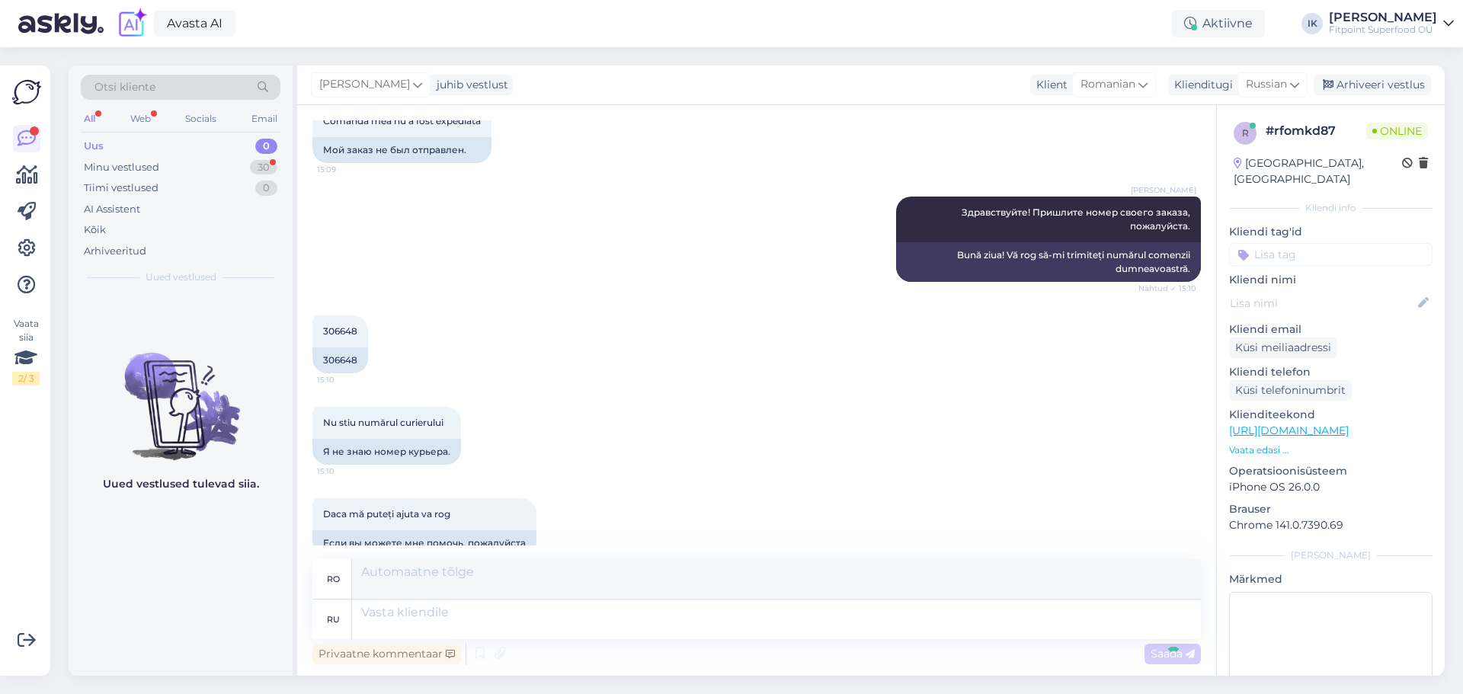
scroll to position [242, 0]
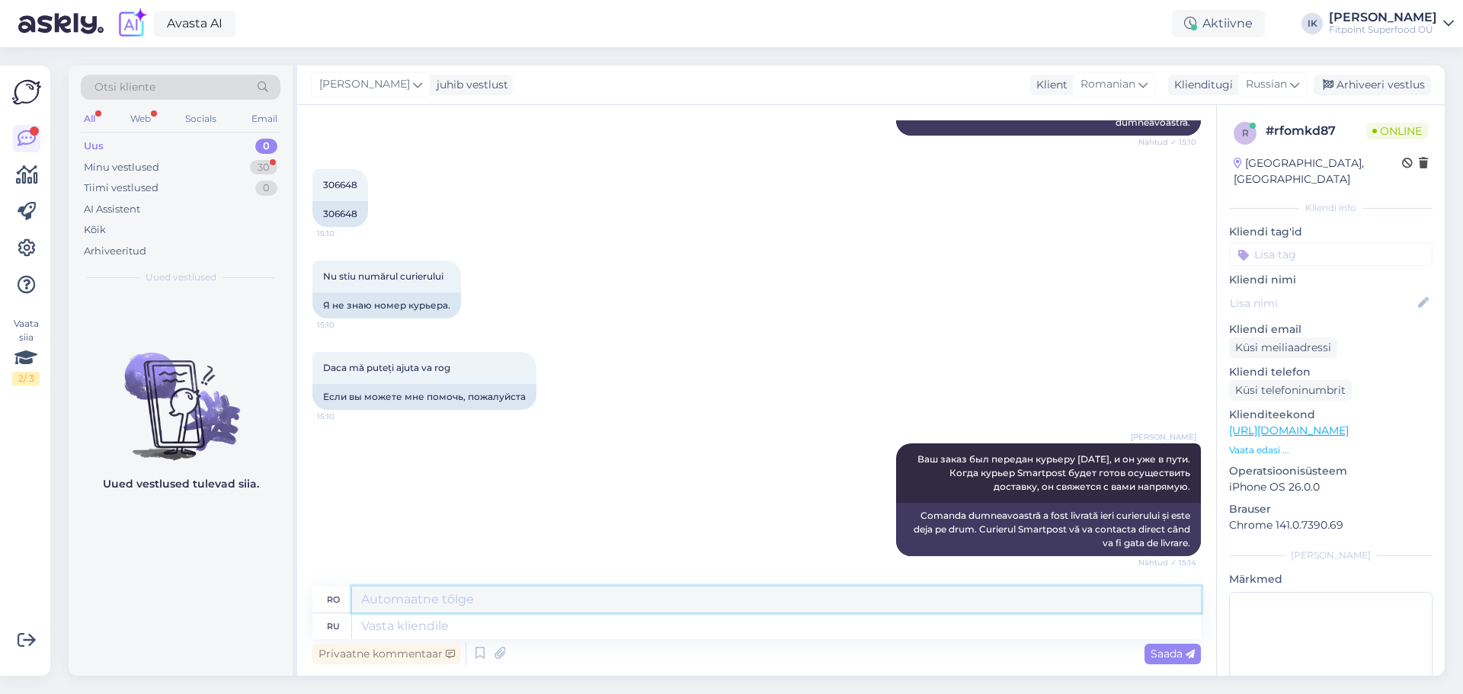
click at [1197, 592] on textarea at bounding box center [776, 600] width 849 height 26
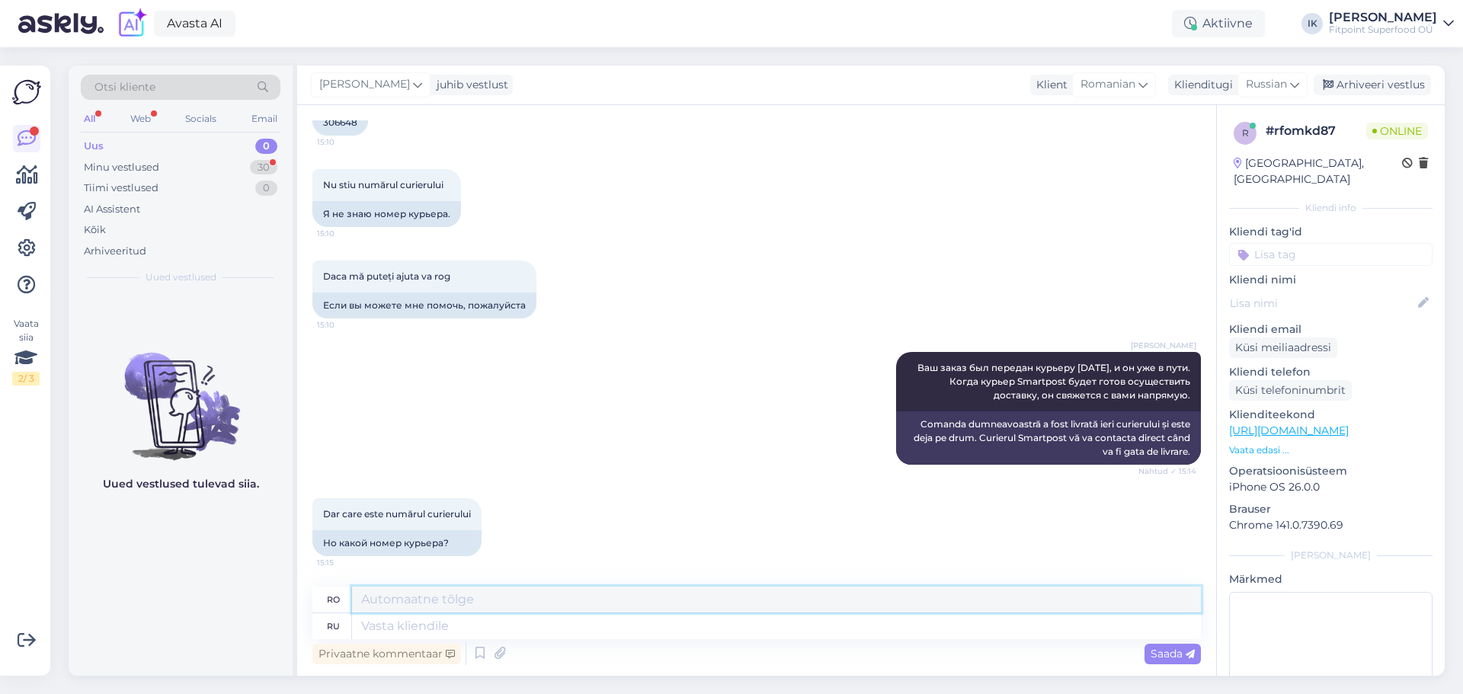
click at [517, 600] on textarea at bounding box center [776, 600] width 849 height 26
type textarea "У"
click at [515, 623] on textarea at bounding box center [776, 626] width 849 height 26
type textarea "У н"
type textarea "U"
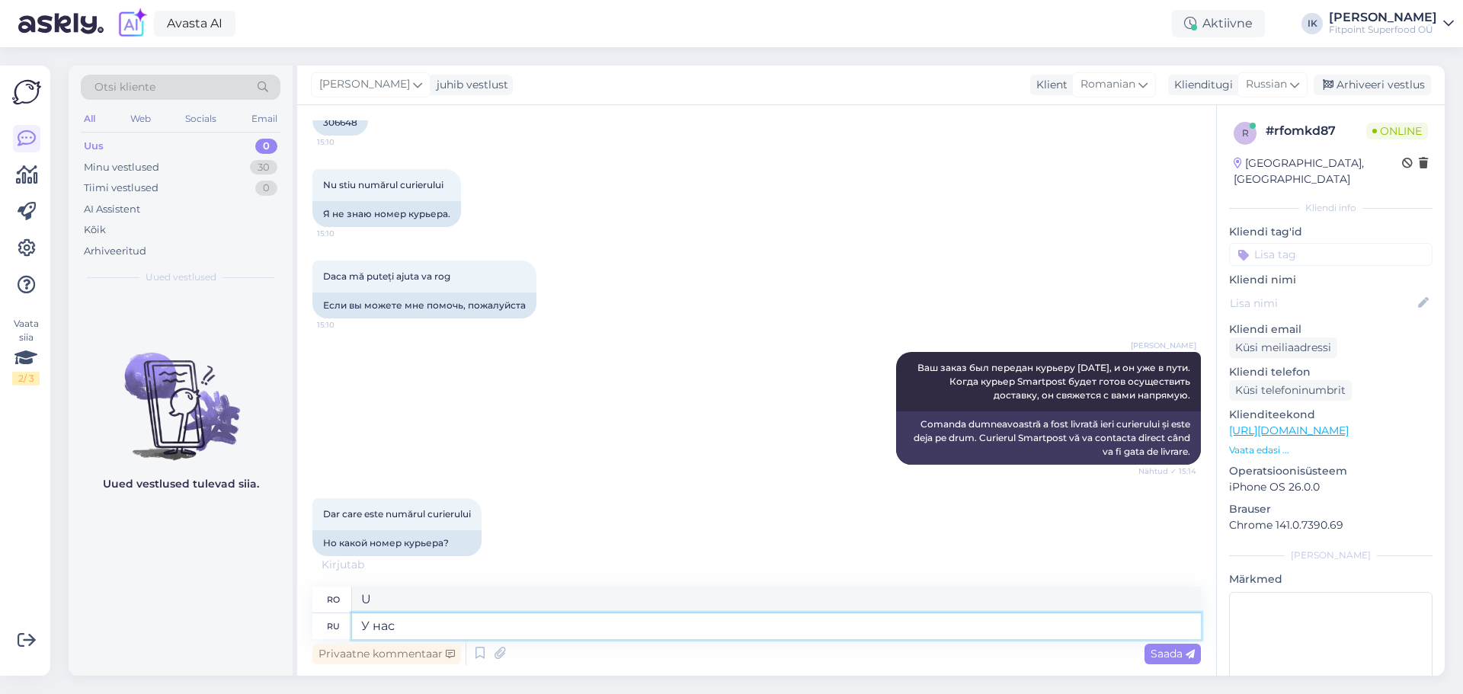
type textarea "У нас н"
type textarea "Avem"
type textarea "У нас нет н"
type textarea "Nu avem niciunul"
type textarea "У нас нет нмоеров к"
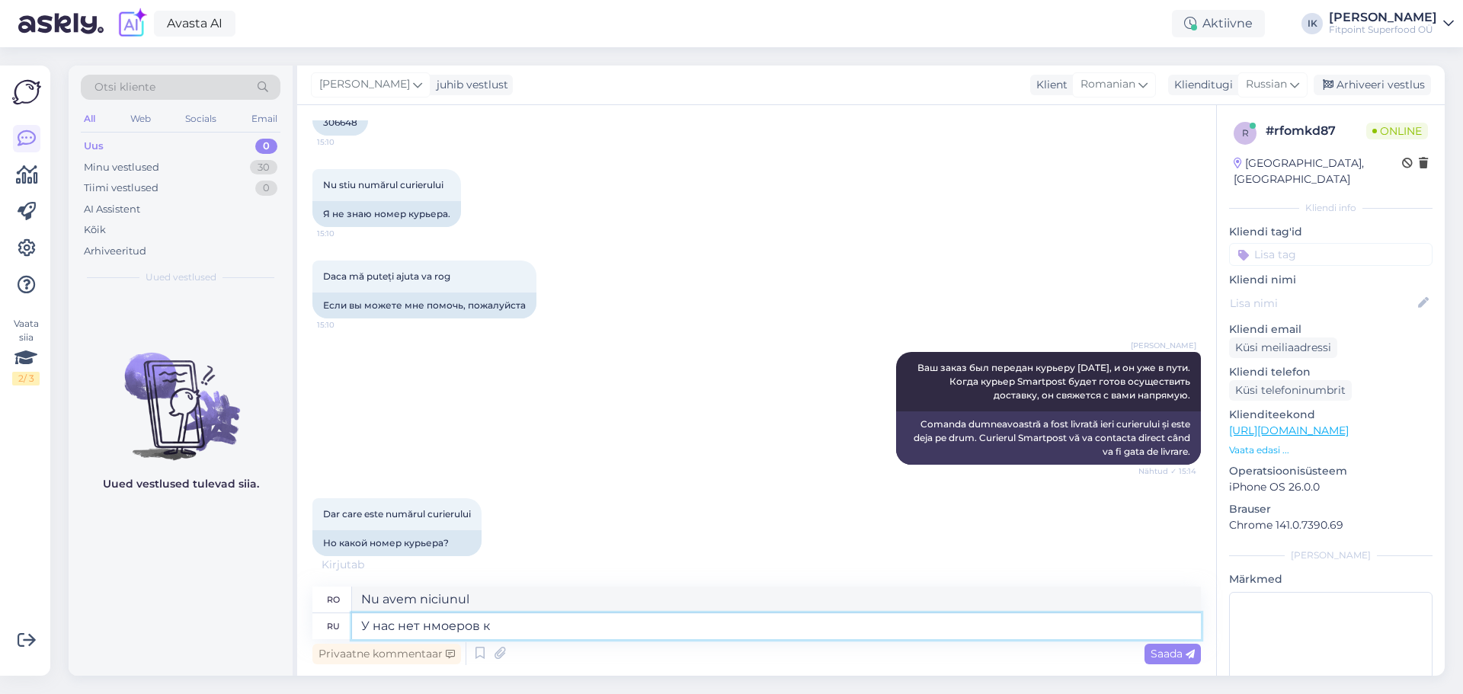
type textarea "Nu avem numere"
type textarea "У нас нет нмоеров курьера, л"
type textarea "Nu avem numere de curierat,"
type textarea "У нас нет нмоеров курьера, доставку о"
type textarea "Nu avem numere de curierat sau de livrare."
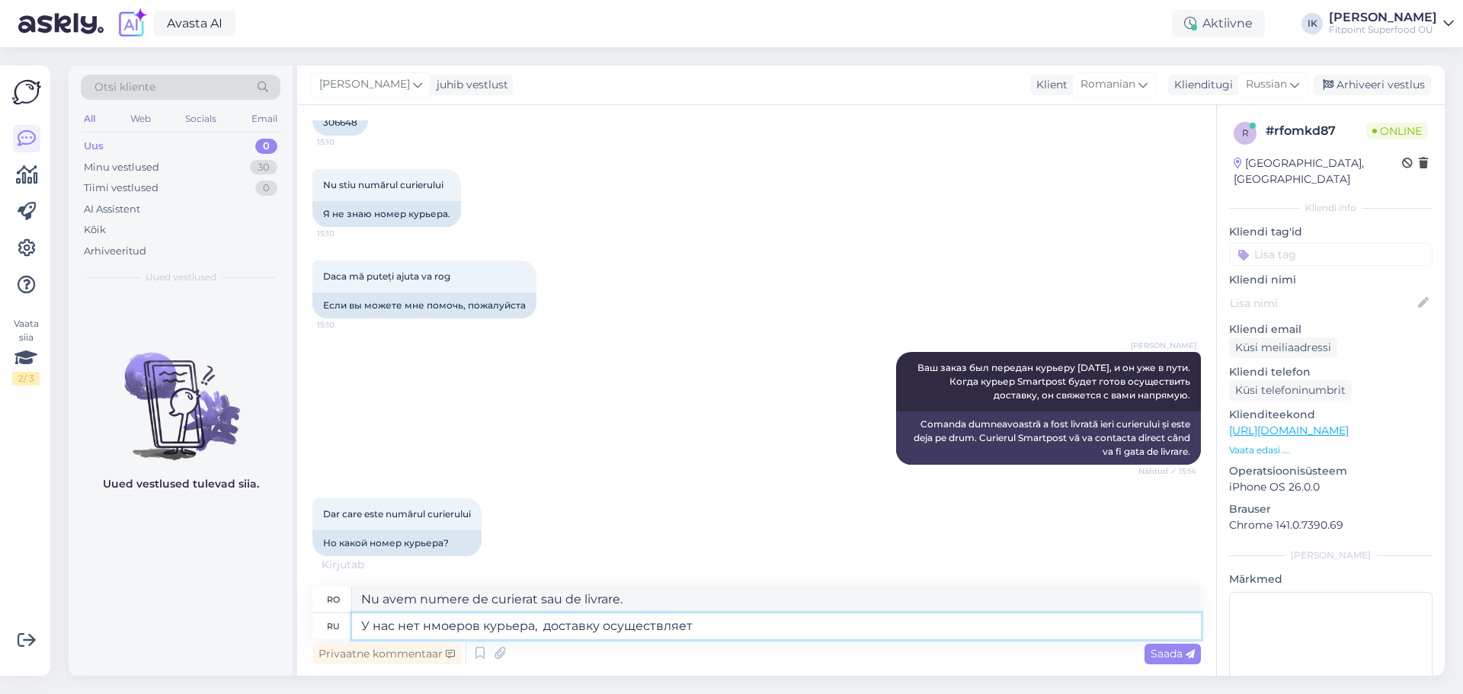
type textarea "У нас нет нмоеров курьера, доставку осуществляет"
type textarea "Nu avem numere de curier, livrarea se face prin"
type textarea "У нас нет нмоеров курьера, доставку осуществляет фирма"
type textarea "Nu avem numere de curier, livrarea se face de către companie."
drag, startPoint x: 515, startPoint y: 623, endPoint x: 788, endPoint y: 619, distance: 272.7
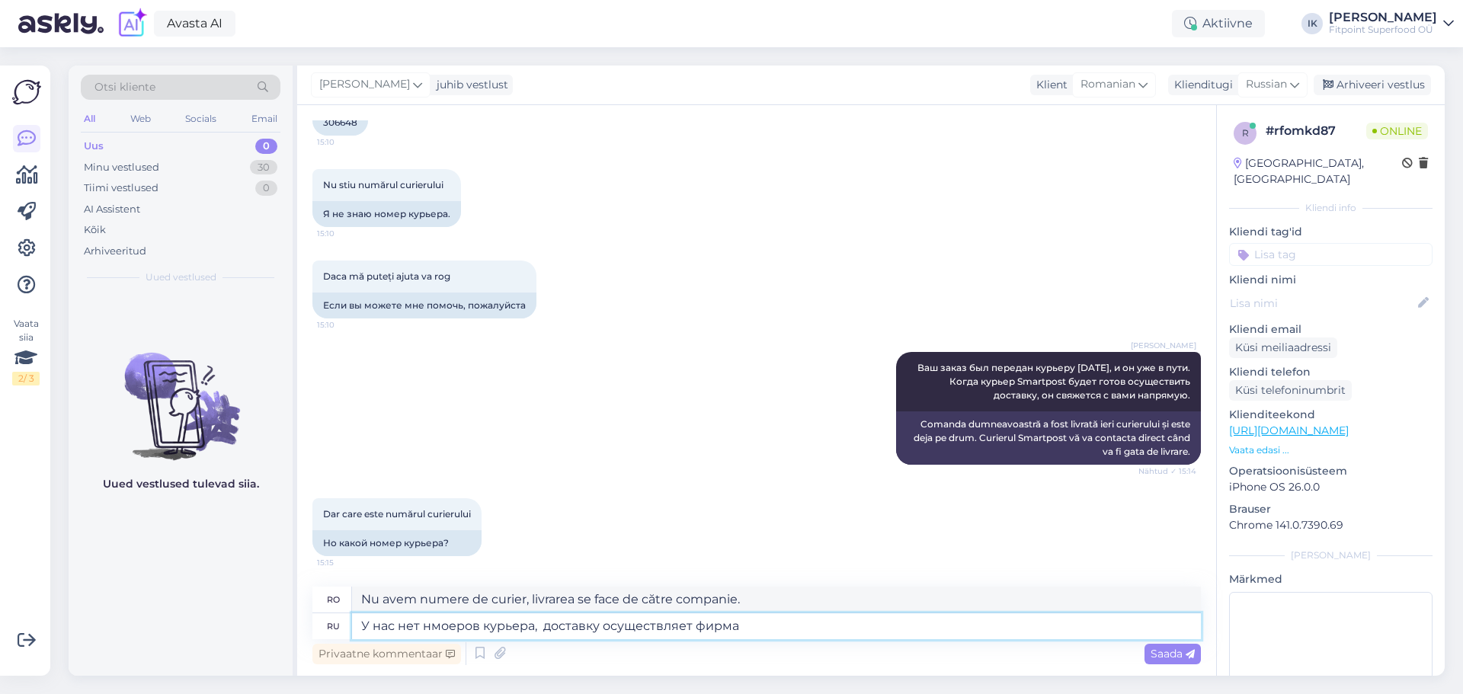
click at [788, 619] on textarea "У нас нет нмоеров курьера, доставку осуществляет фирма" at bounding box center [776, 626] width 849 height 26
type textarea "У нас нет нмоеров курьера, доставку осуществляет фирма smartpost."
type textarea "Nu avem numere de curier; livrarea se face prin SmartPost."
type textarea "У нас нет нмоеров курьера, доставку осуществляет фирма smartpost."
click at [1158, 657] on span "Saada" at bounding box center [1172, 654] width 44 height 14
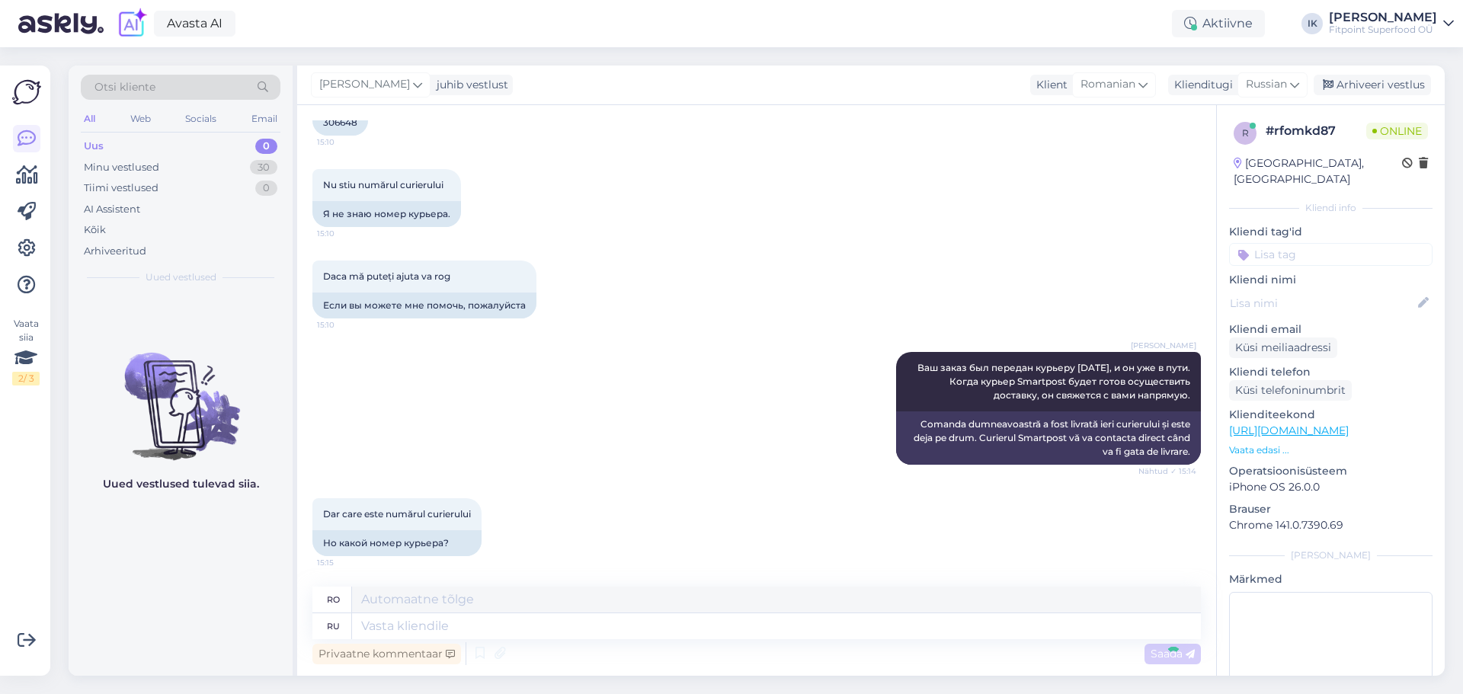
scroll to position [439, 0]
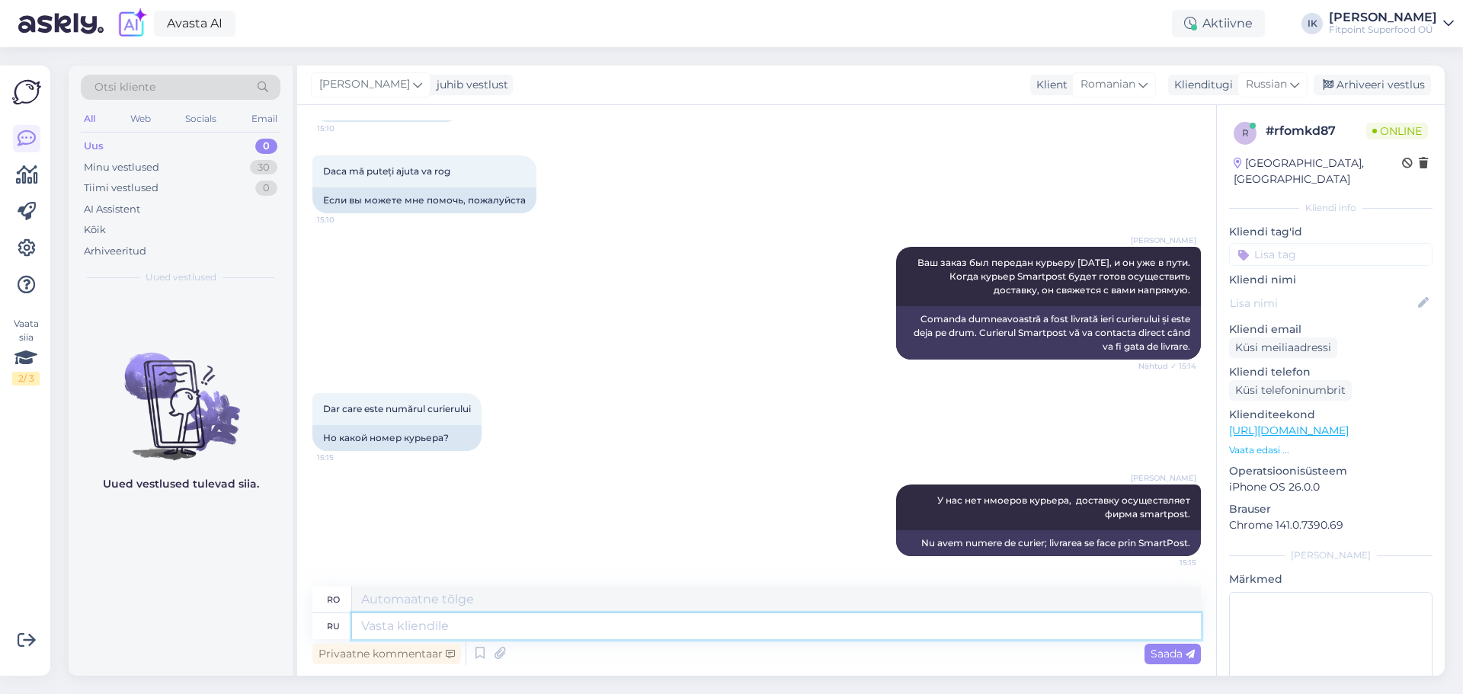
click at [1079, 624] on textarea at bounding box center [776, 626] width 849 height 26
paste textarea "00364300487165349074"
type textarea "00364300487165349074"
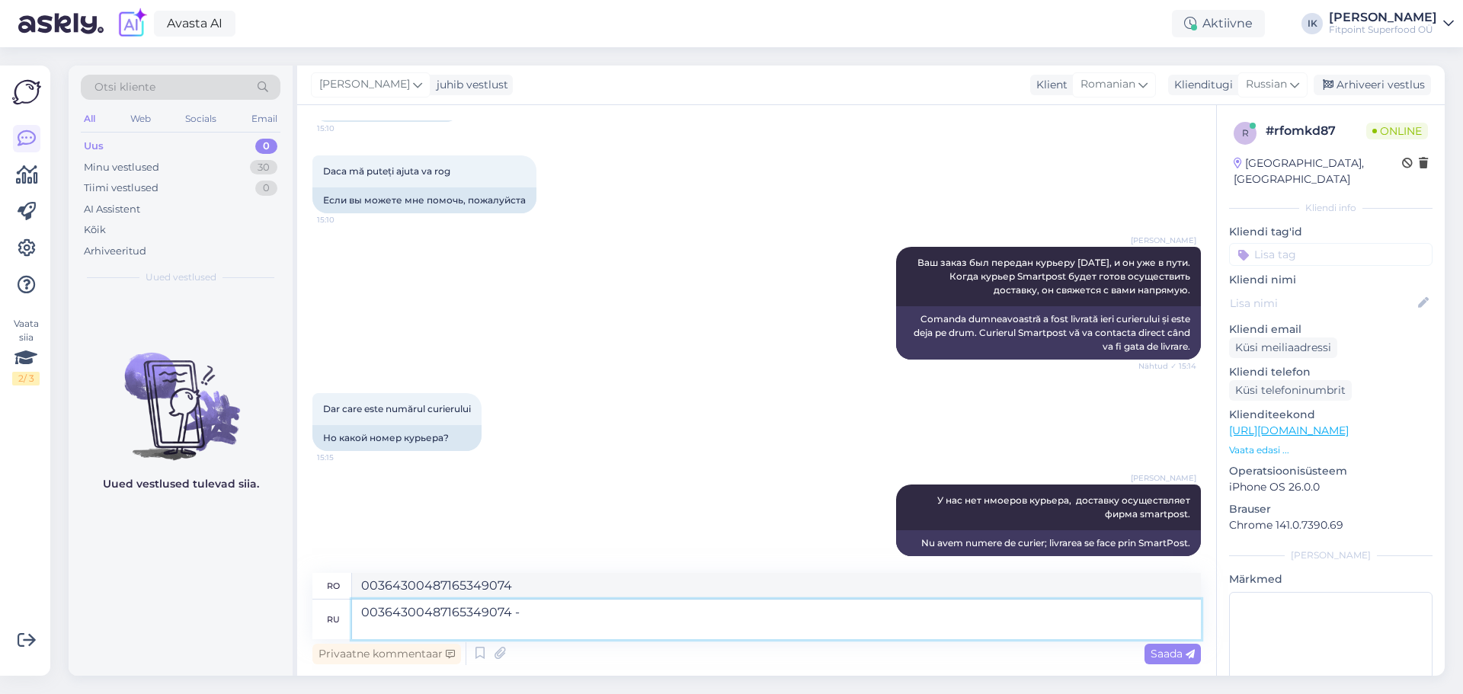
type textarea "00364300487165349074 -"
type textarea "00364300487165349074 - вот"
type textarea "00364300487165349074 - aici"
type textarea "00364300487165349074 - вот [PERSON_NAME]"
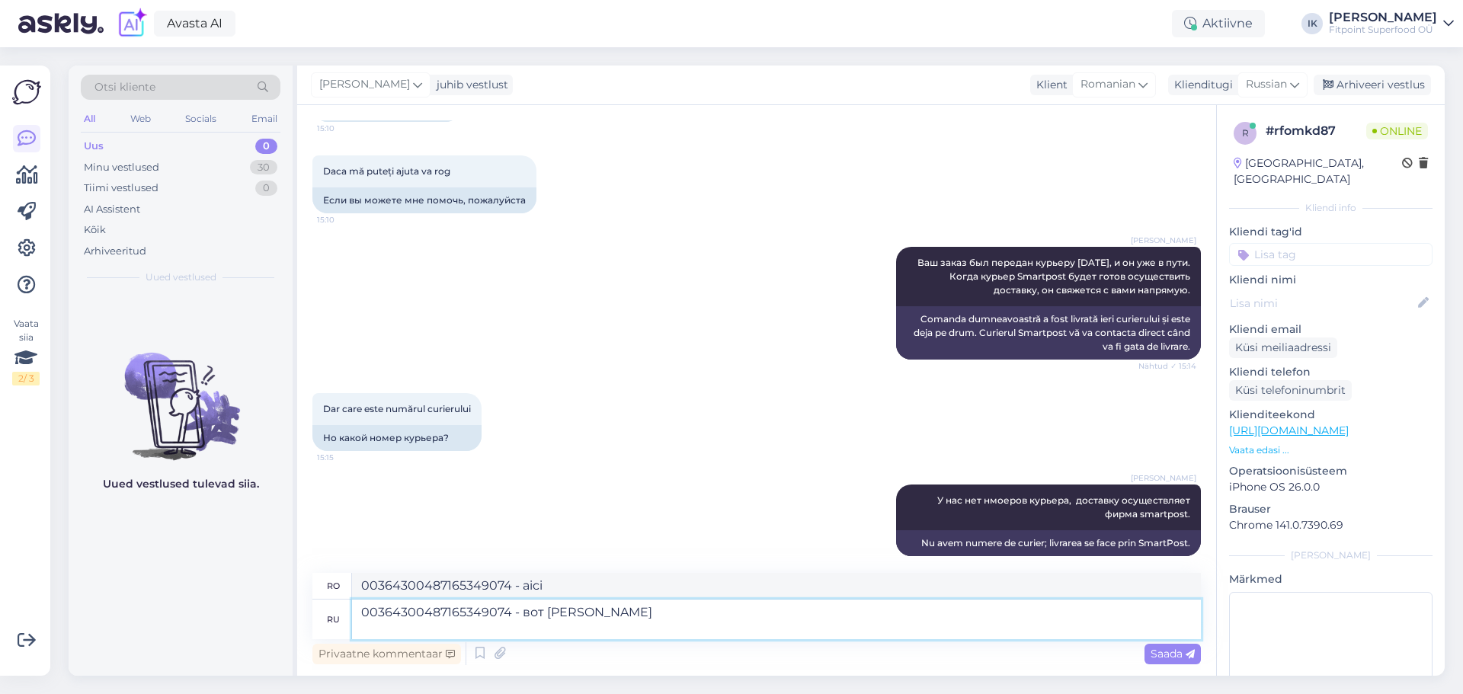
type textarea "00364300487165349074 - iată-l pe al tău"
type textarea "00364300487165349074 - вот Ваш ноиер [PERSON_NAME]"
type textarea "00364300487165349074 - acesta este numărul dumneavoastră"
type textarea "00364300487165349074 - вот Ваш ноиер отслеживания"
type textarea "00364300487165349074 - acesta este numărul dvs. de urmărire"
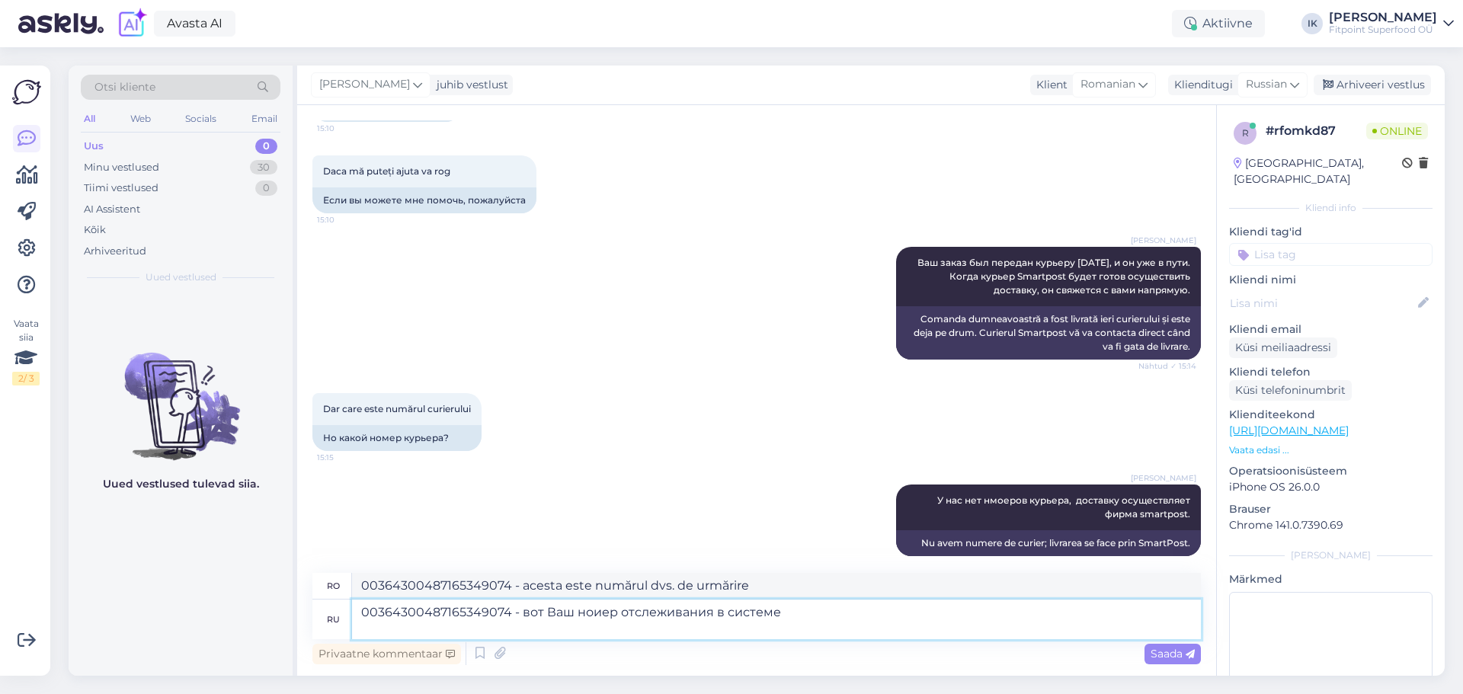
type textarea "00364300487165349074 - вот Ваш ноиер отслеживания в системе"
type textarea "00364300487165349074 - acesta este numărul dvs. de urmărire din sistem"
type textarea "00364300487165349074 - вот Ваш ноиер отслеживания в системе Smartpost."
type textarea "00364300487165349074 - acesta este numărul dvs. de urmărire în sistemul Smartpo…"
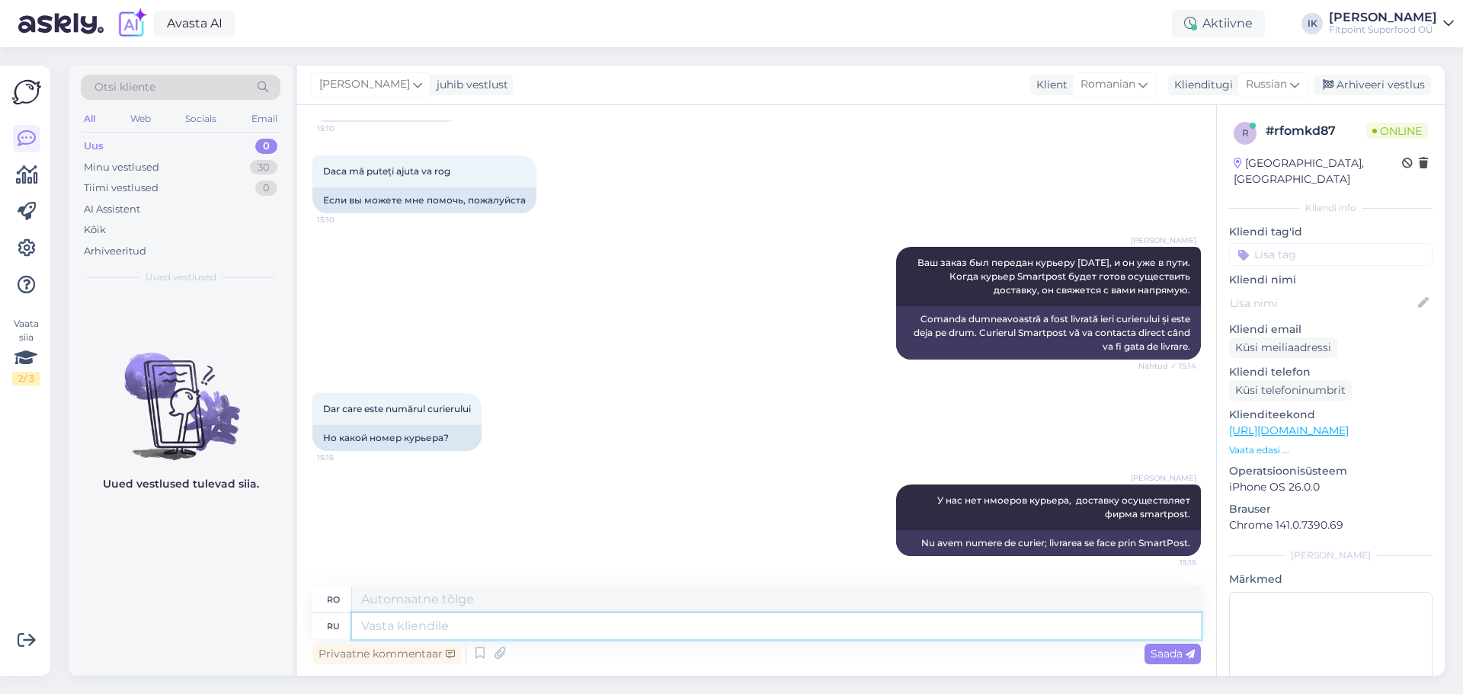
scroll to position [571, 0]
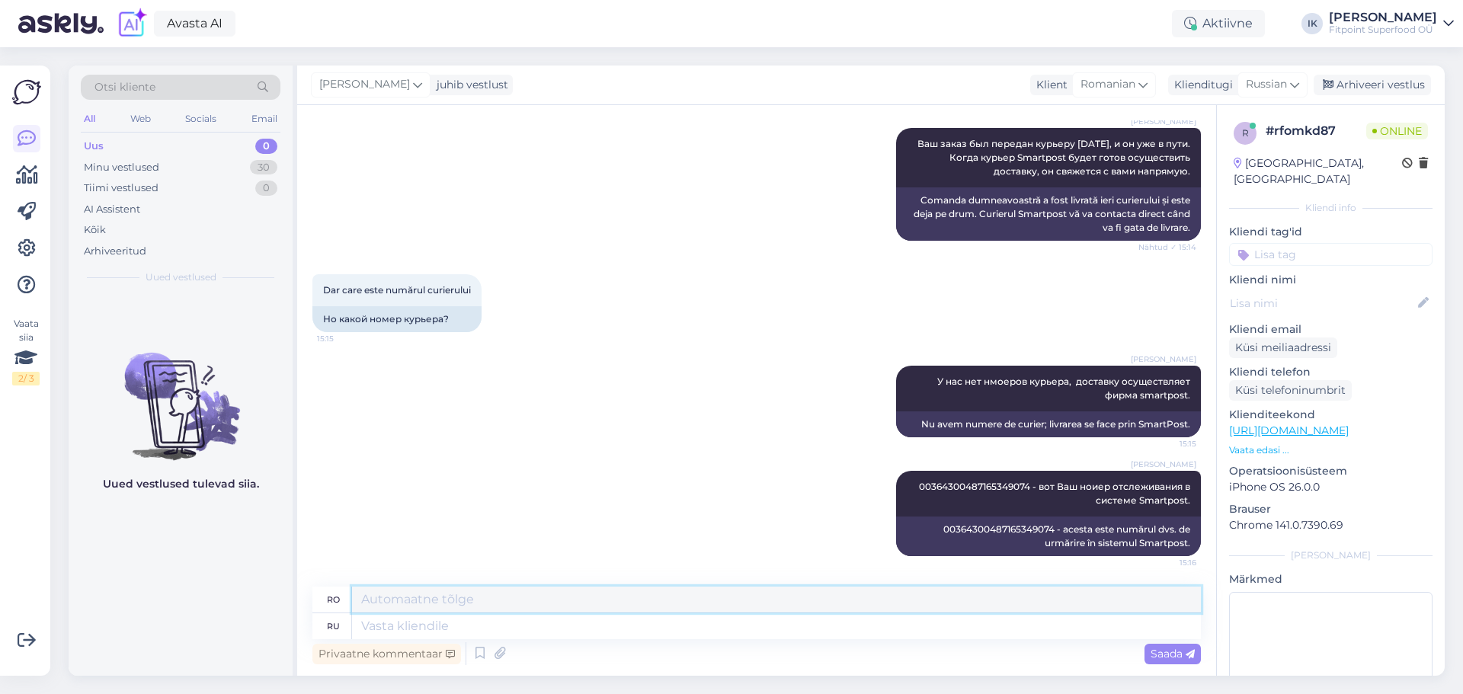
click at [948, 611] on textarea at bounding box center [776, 600] width 849 height 26
type textarea "Д"
click at [845, 624] on textarea at bounding box center [776, 626] width 849 height 26
type textarea "Для"
type textarea "Pentru"
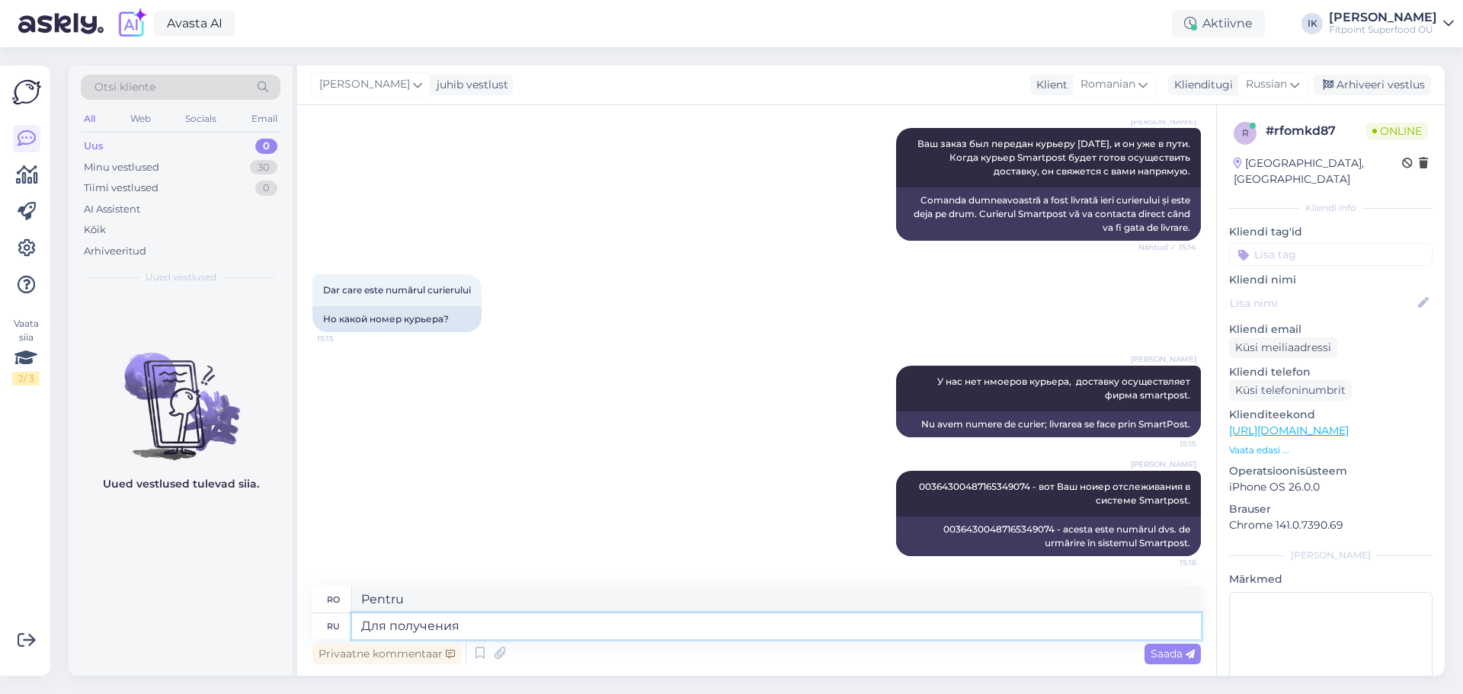
type textarea "Для получения о"
type textarea "A primi"
type textarea "Для получения информации о"
type textarea "Pentru informații"
type textarea "Для получения информации о [PERSON_NAME]"
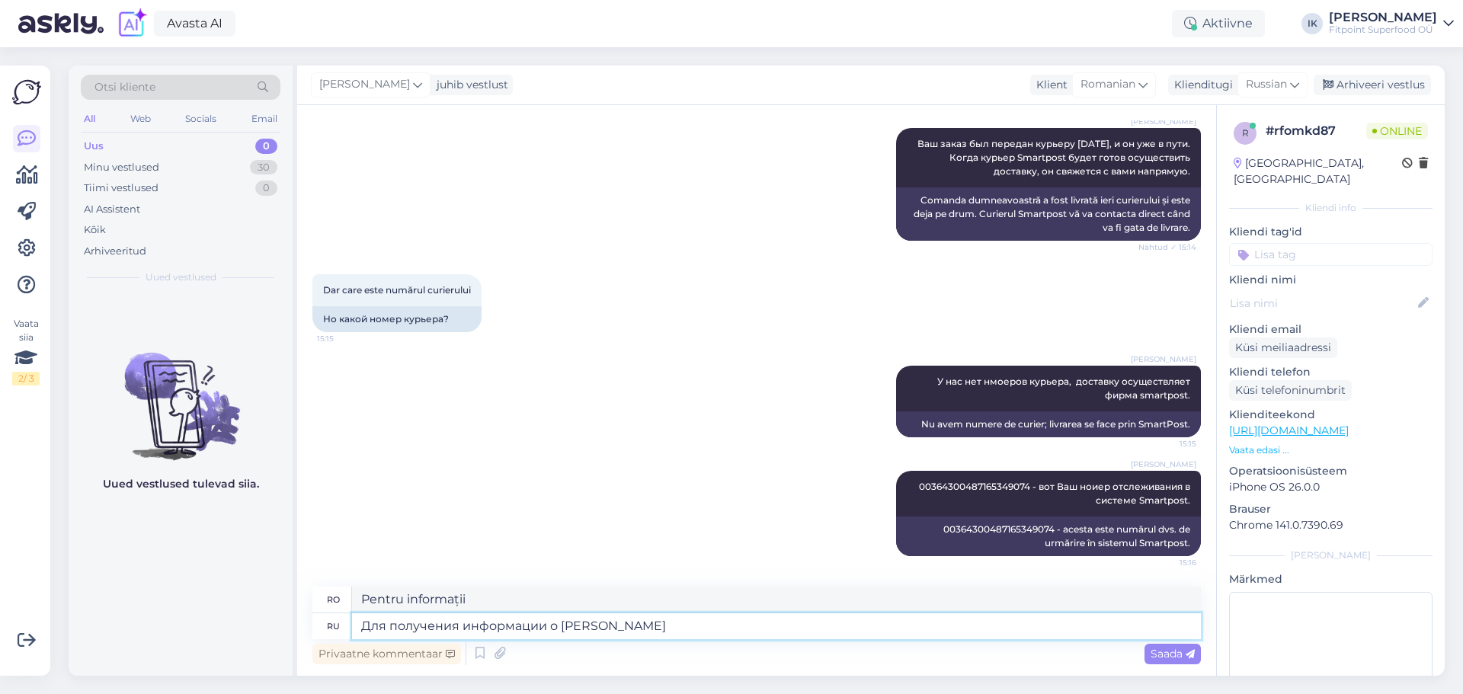
type textarea "Pentru informații despre"
type textarea "Для получения информации о времени [PERSON_NAME]"
type textarea "Pentru informații despre timp"
type textarea "Для получения информации о времени [PERSON_NAME]"
type textarea "Pentru informații despre timp și"
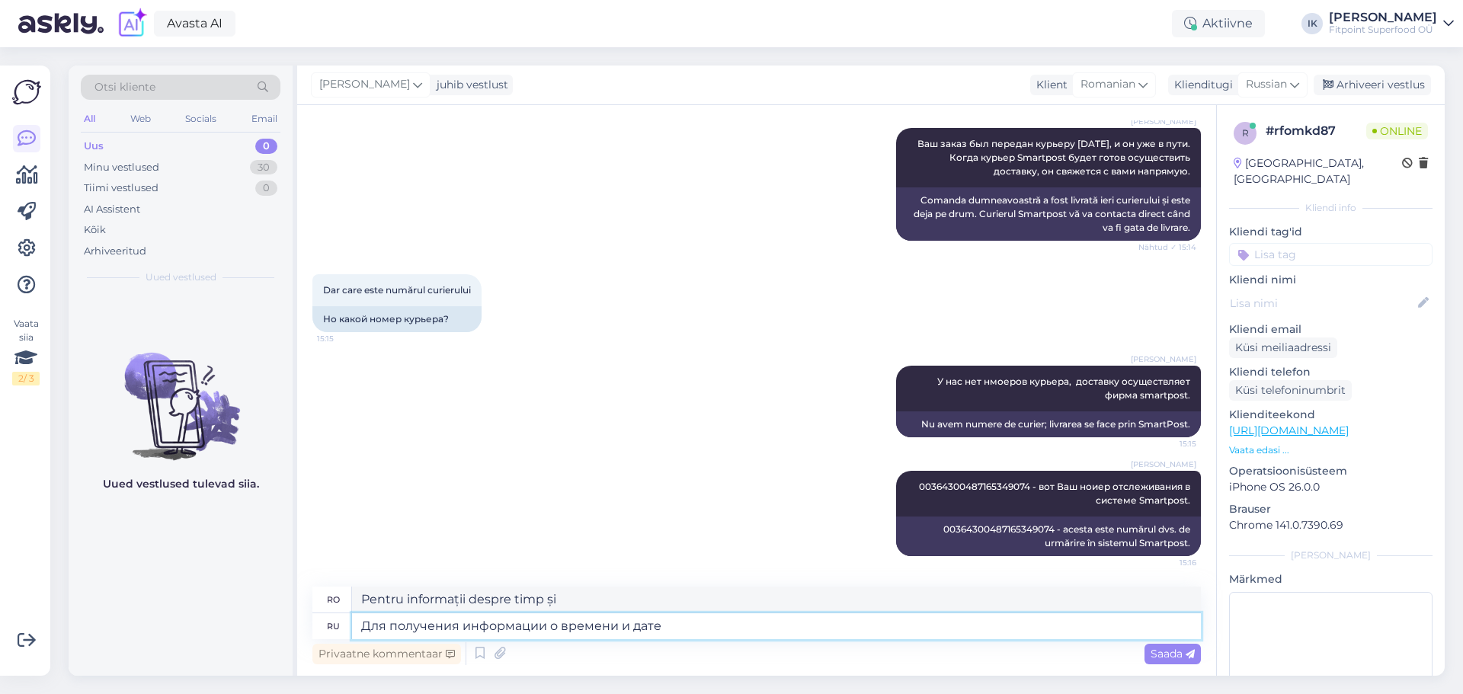
type textarea "Для получения информации о времени и дате д"
type textarea "Pentru informații despre oră și dată"
type textarea "Для получения информации о времени и дате доставки"
type textarea "Pentru informații despre ora și data livrării"
type textarea "Для получения информации о времени и дате доставки,"
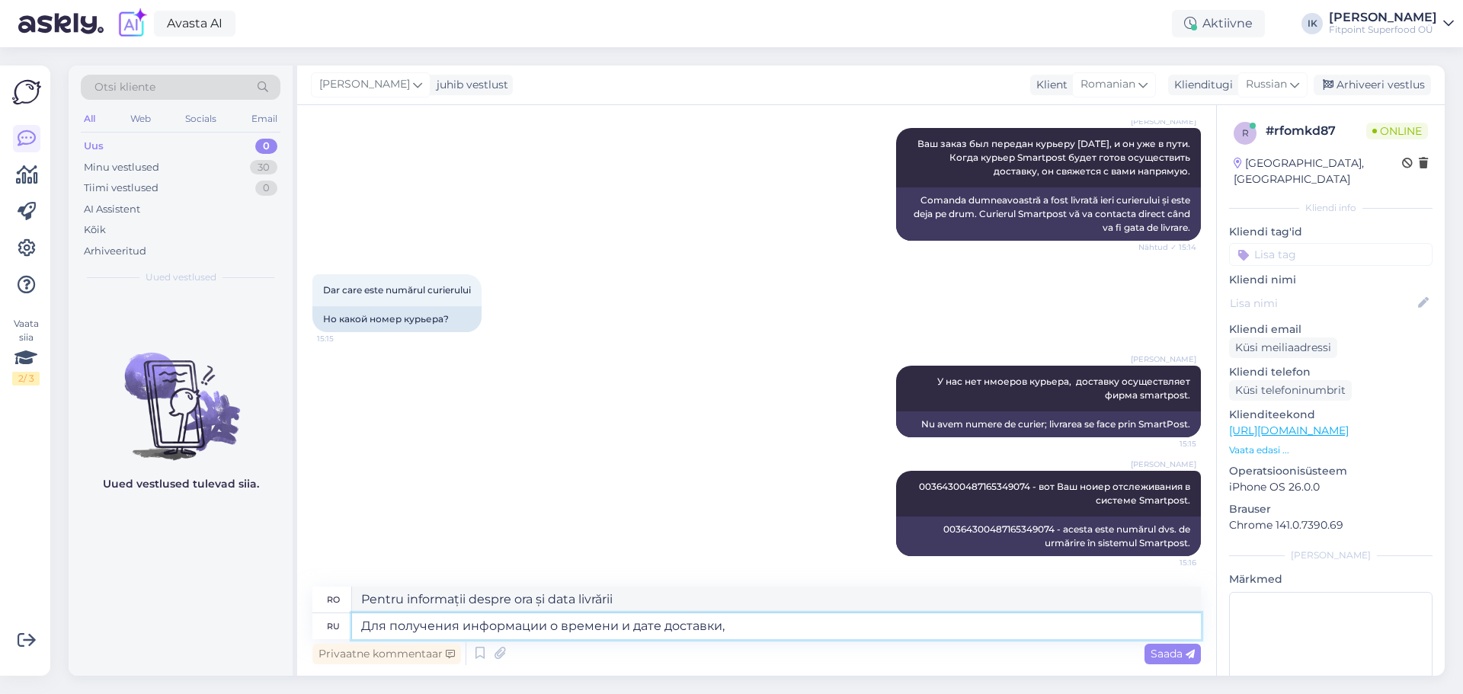
type textarea "Pentru informații despre ora și data livrării,"
type textarea "Для получения информации о времени и дате доставки, Вам надо с"
type textarea "Pentru a primi informații despre ora și data livrării, dumneavoastră"
type textarea "Для получения информации о времени и дате доставки, Вам надо св"
type textarea "Pentru a primi informații despre ora și data livrării, trebuie să"
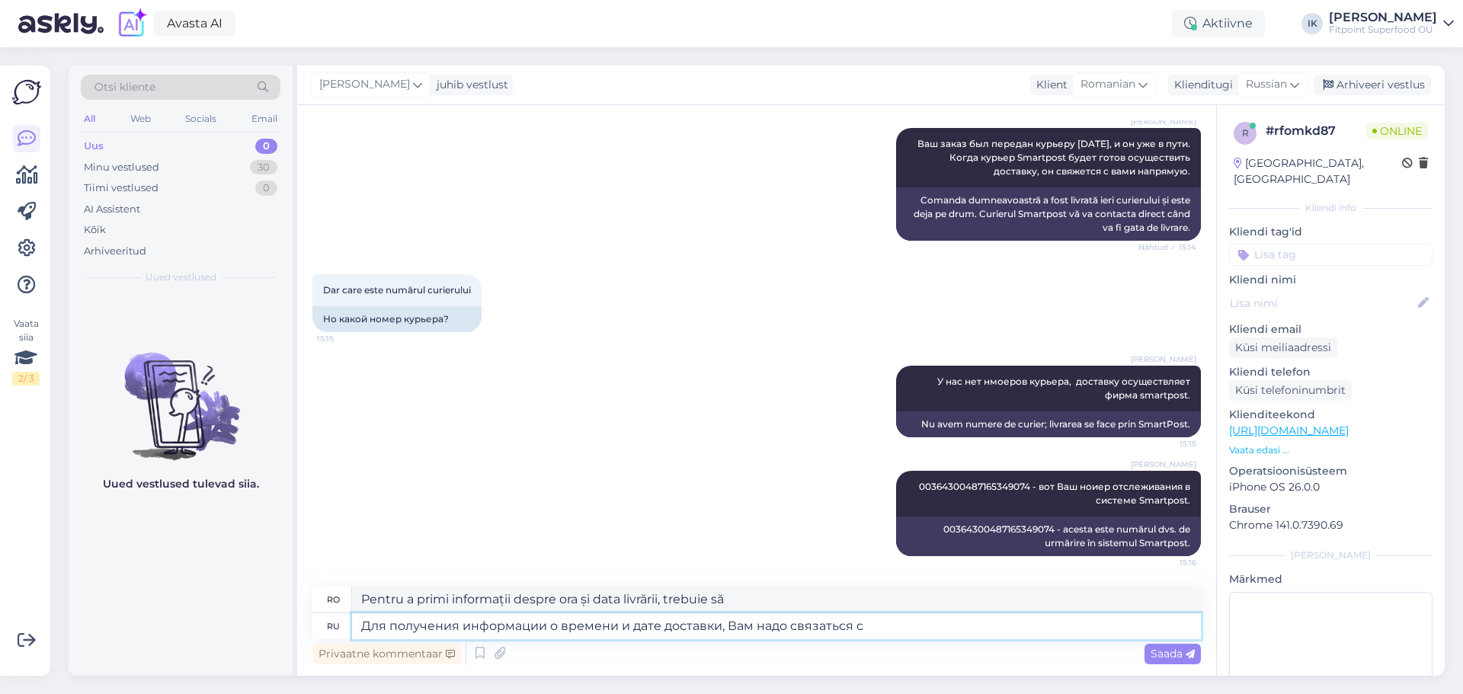
type textarea "Для получения информации о времени и дате доставки, Вам надо связаться со"
type textarea "Pentru a obține informații despre ora și data livrării, trebuie să contactați"
type textarea "Для получения информации о времени и дате доставки, Вам надо связаться со Smart…"
type textarea "Pentru a obține informații despre ora și data livrării, trebuie să contactați S…"
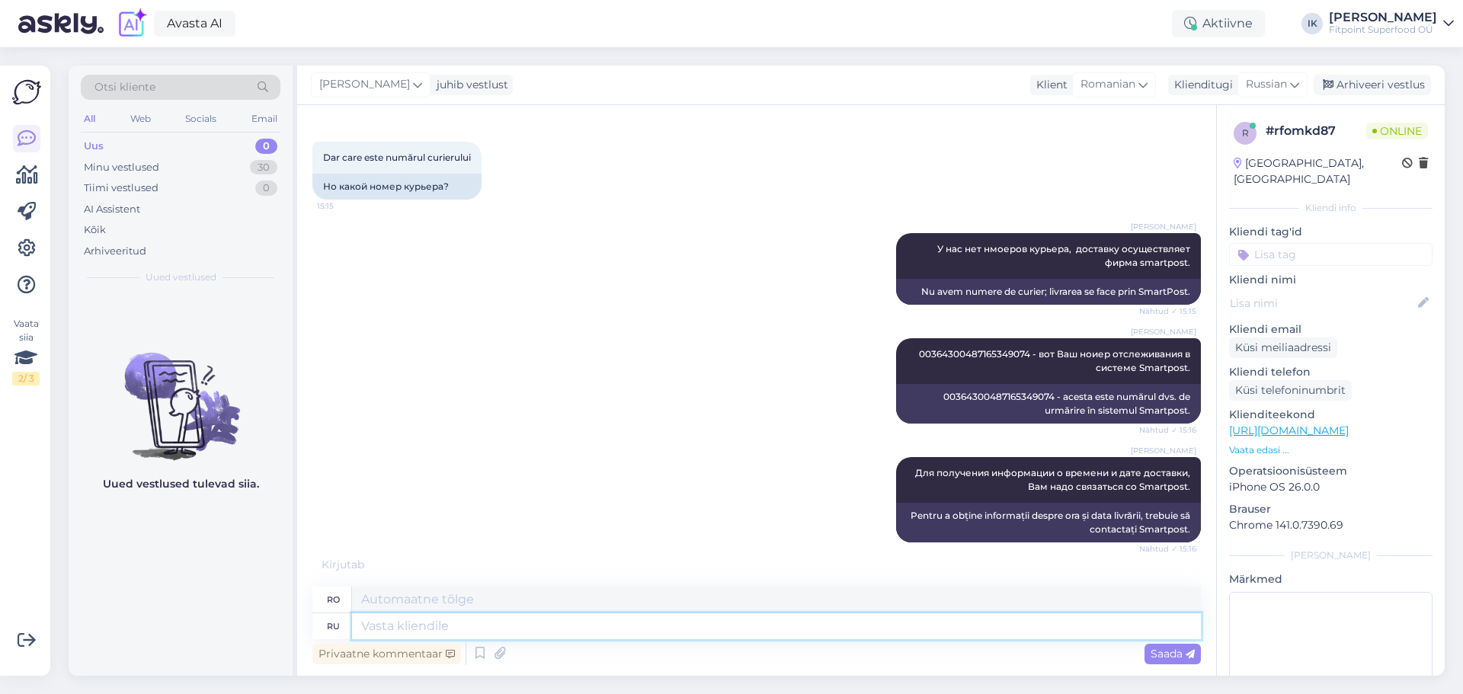
scroll to position [782, 0]
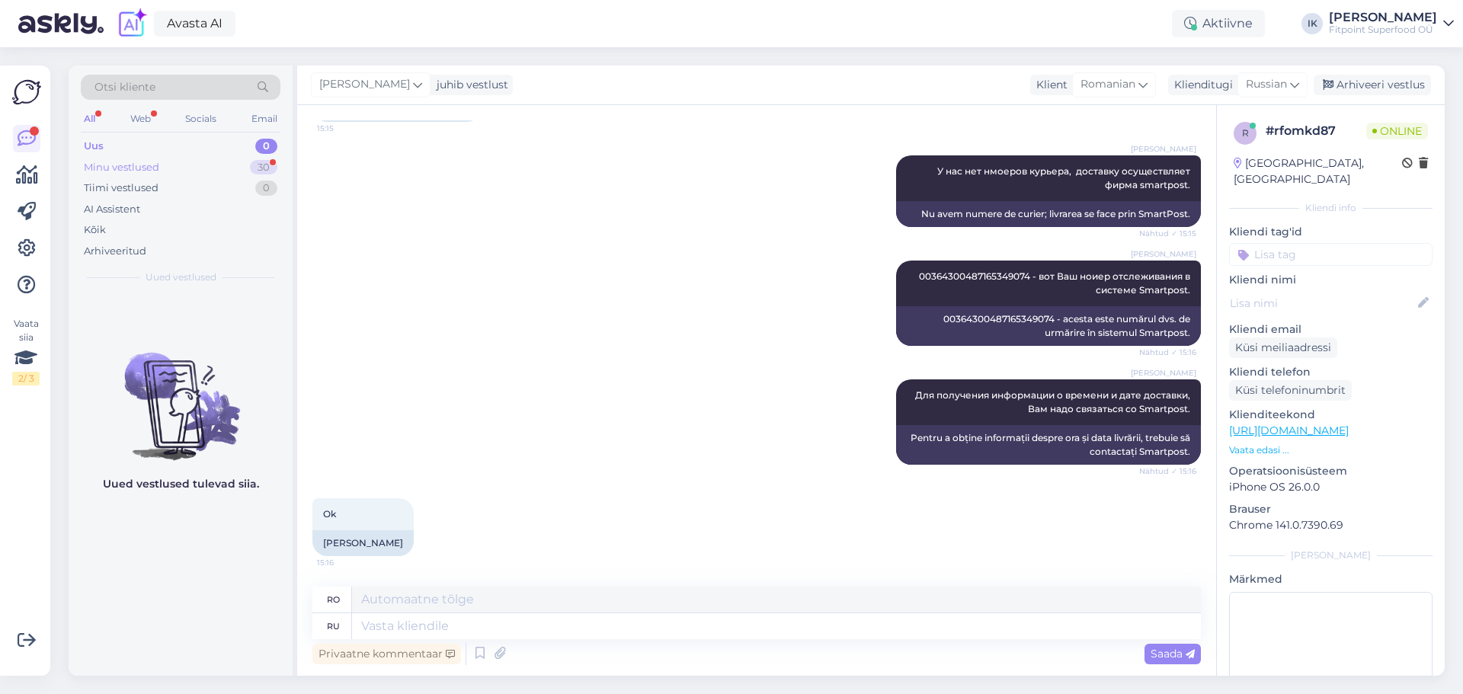
click at [210, 168] on div "Minu vestlused 30" at bounding box center [181, 167] width 200 height 21
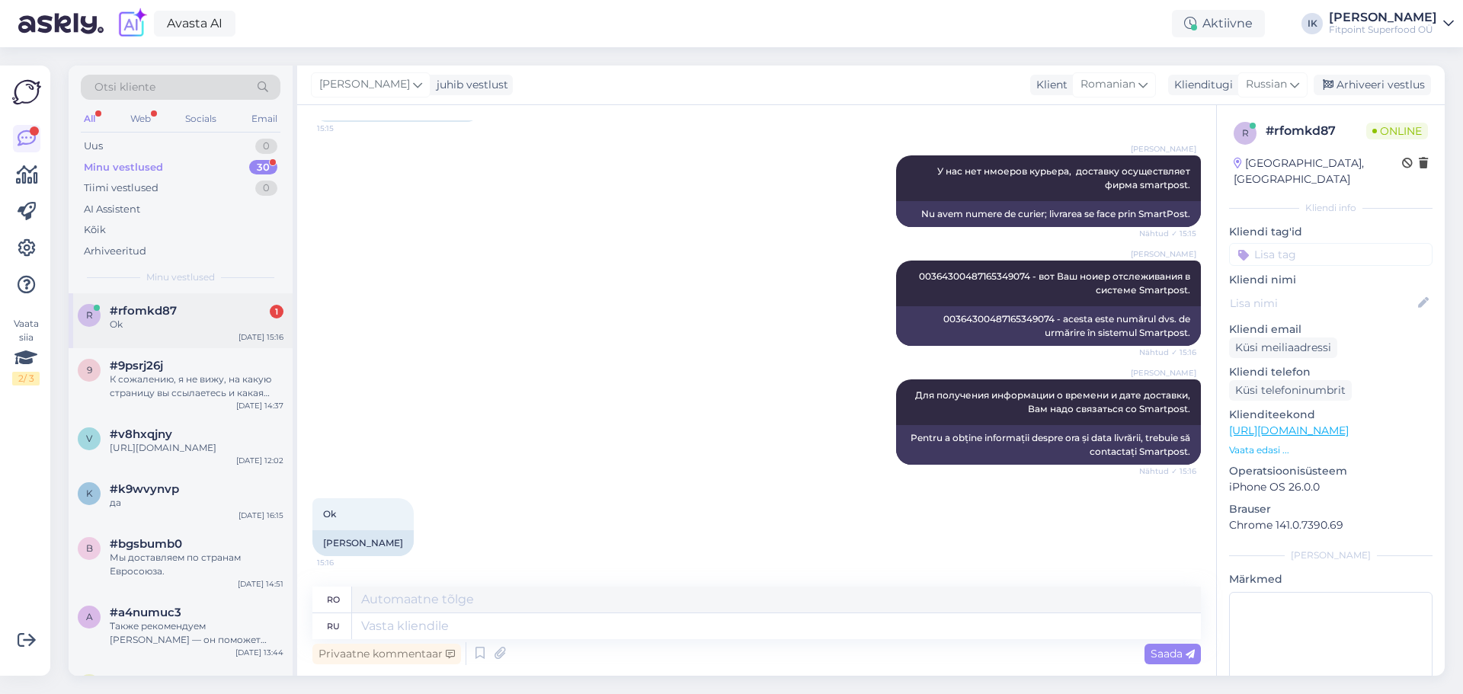
click at [225, 313] on div "#rfomkd87 1" at bounding box center [197, 311] width 174 height 14
click at [245, 144] on div "Uus 0" at bounding box center [181, 146] width 200 height 21
